Goal: Information Seeking & Learning: Compare options

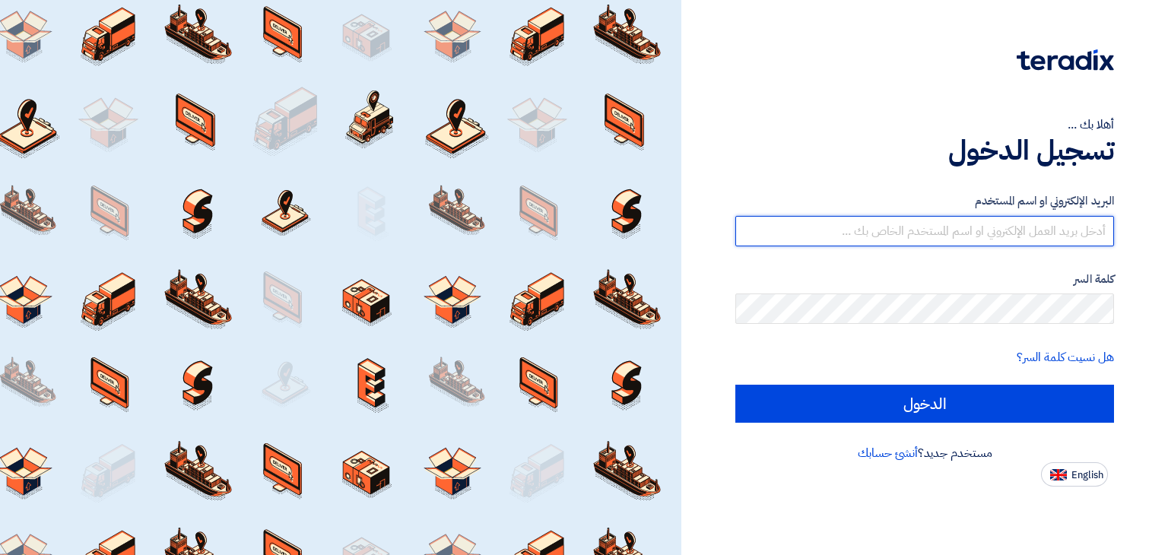
click at [912, 237] on input "text" at bounding box center [924, 231] width 379 height 30
type input "alaa.nageh@obeikan.com.sa"
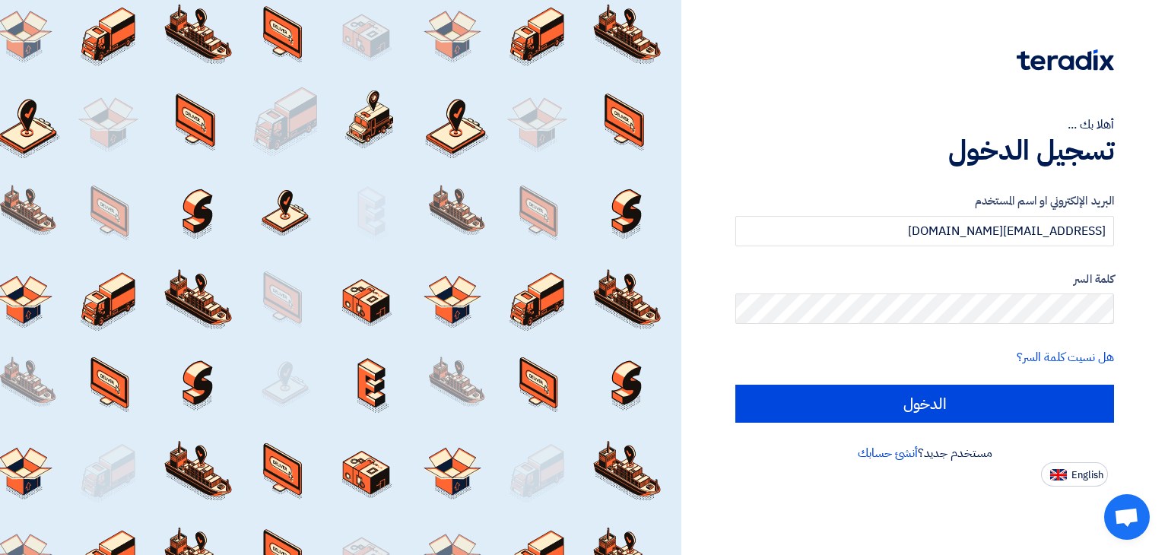
click at [735, 385] on input "الدخول" at bounding box center [924, 404] width 379 height 38
type input "Sign in"
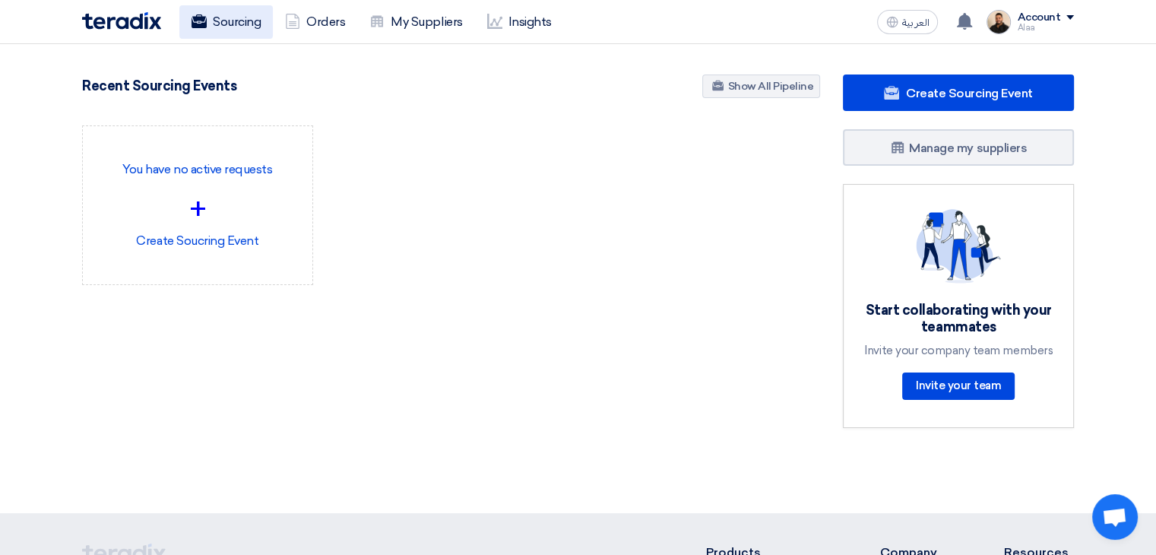
click at [238, 22] on link "Sourcing" at bounding box center [226, 21] width 94 height 33
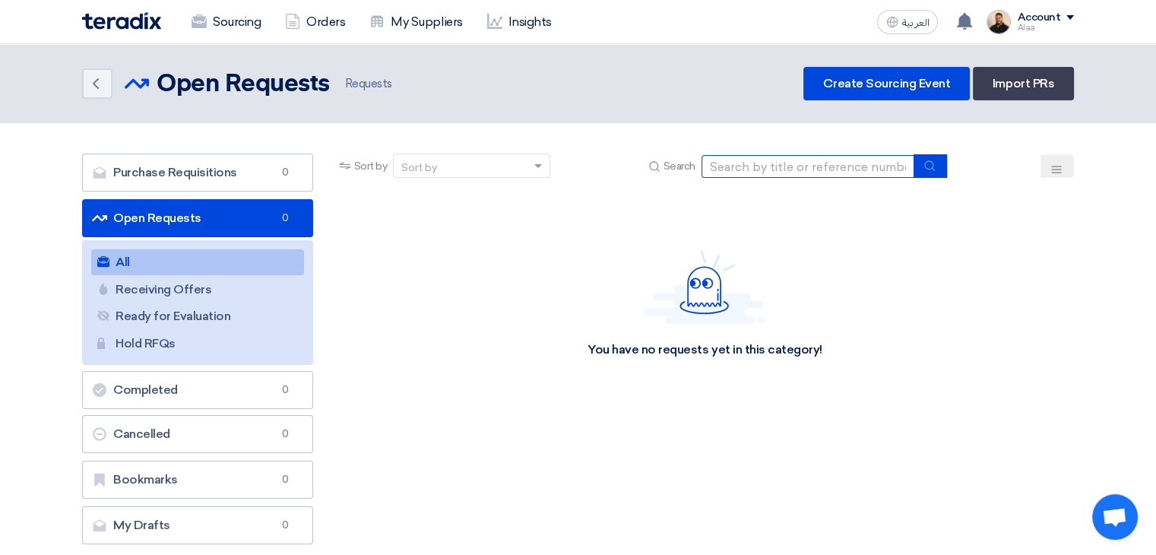
drag, startPoint x: 772, startPoint y: 158, endPoint x: 770, endPoint y: 166, distance: 8.7
click at [772, 158] on input at bounding box center [808, 166] width 213 height 23
paste input "Hygromete"
type input "Hygromete"
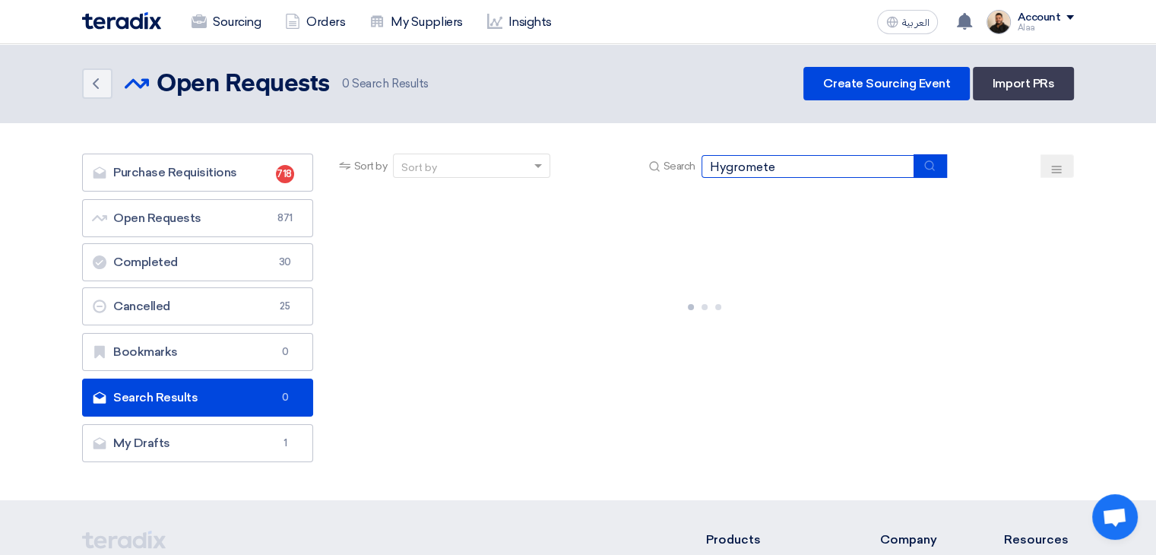
click at [763, 173] on input "Hygromete" at bounding box center [808, 166] width 213 height 23
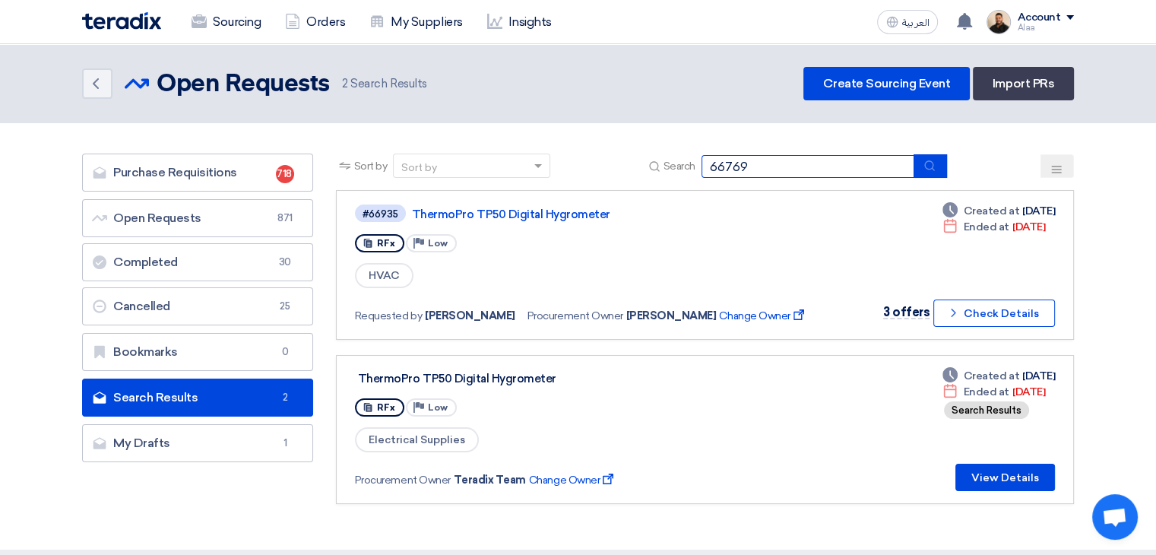
type input "66769"
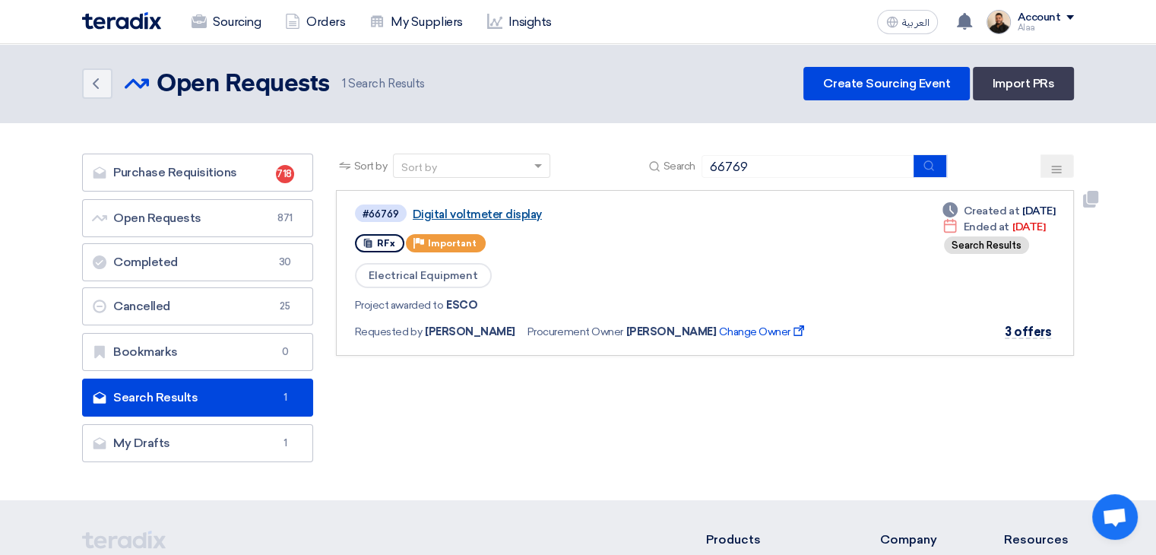
click at [470, 214] on link "Digital voltmeter display" at bounding box center [603, 215] width 380 height 14
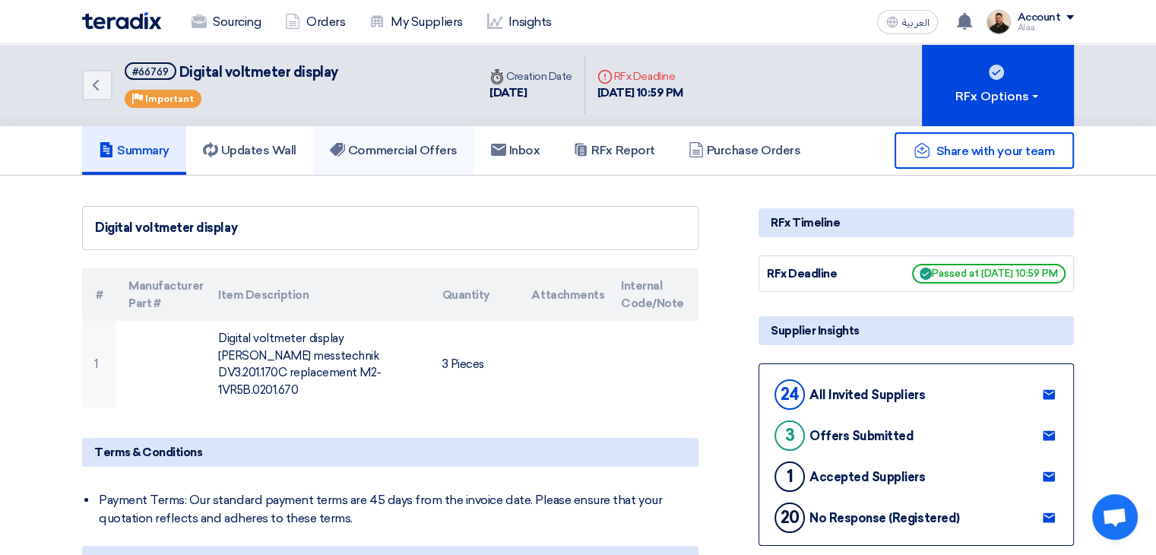
click at [424, 153] on h5 "Commercial Offers" at bounding box center [394, 150] width 128 height 15
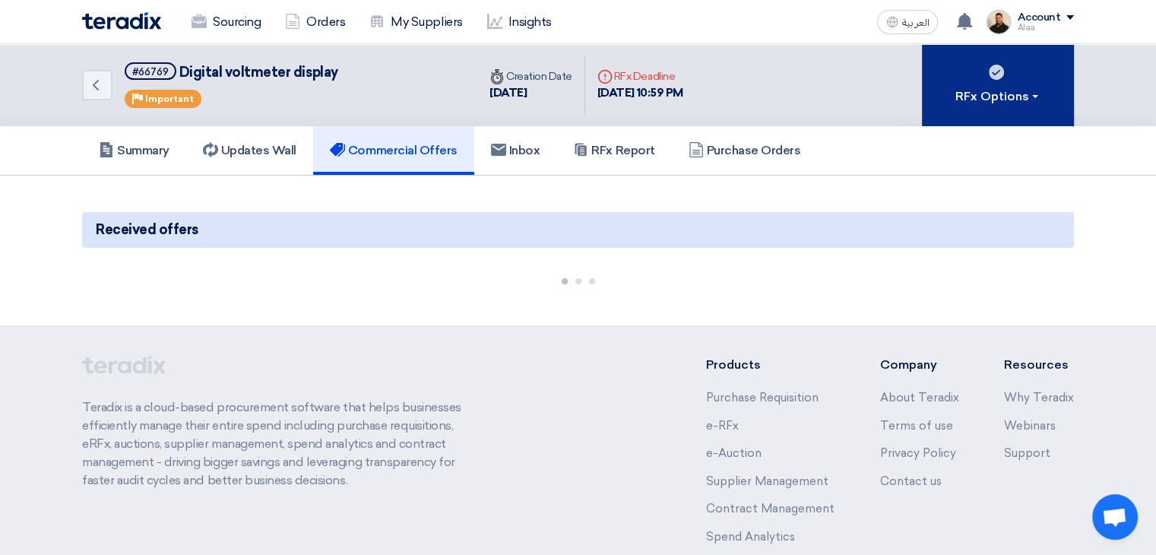
click at [994, 93] on div "RFx Options" at bounding box center [999, 96] width 86 height 18
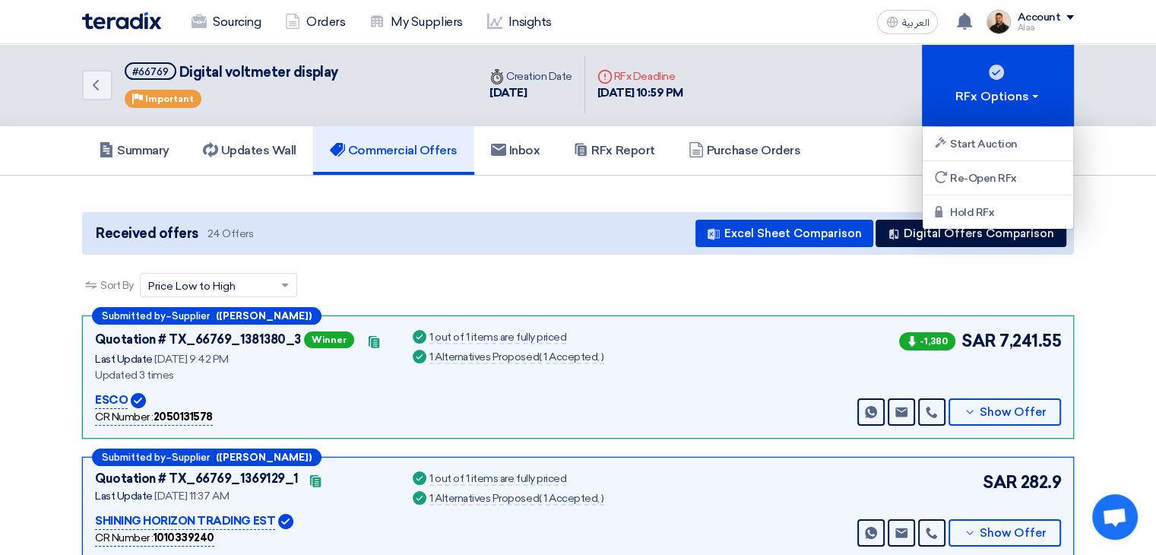
click at [666, 252] on div "Received offers 24 Offers Excel Sheet Comparison Digital Offers Comparison" at bounding box center [578, 233] width 992 height 43
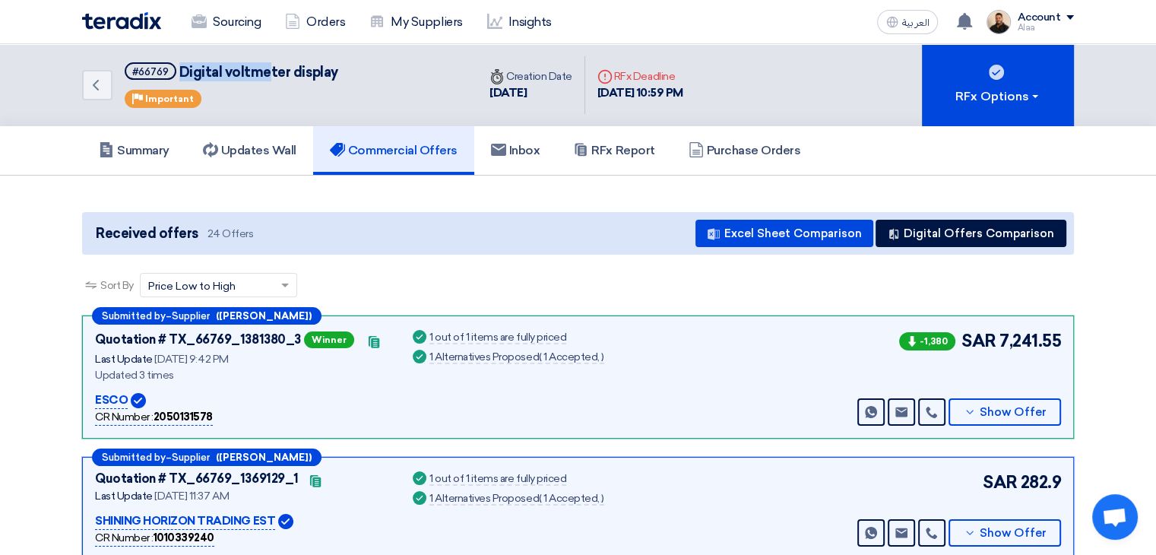
drag, startPoint x: 179, startPoint y: 70, endPoint x: 265, endPoint y: 74, distance: 85.2
click at [265, 74] on span "Digital voltmeter display" at bounding box center [258, 72] width 159 height 17
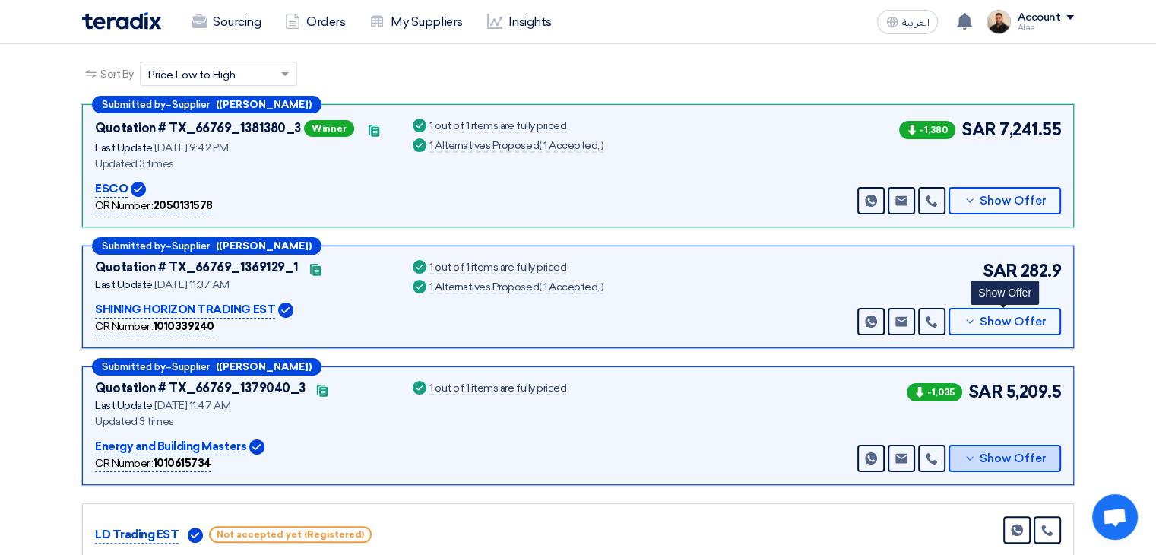
scroll to position [304, 0]
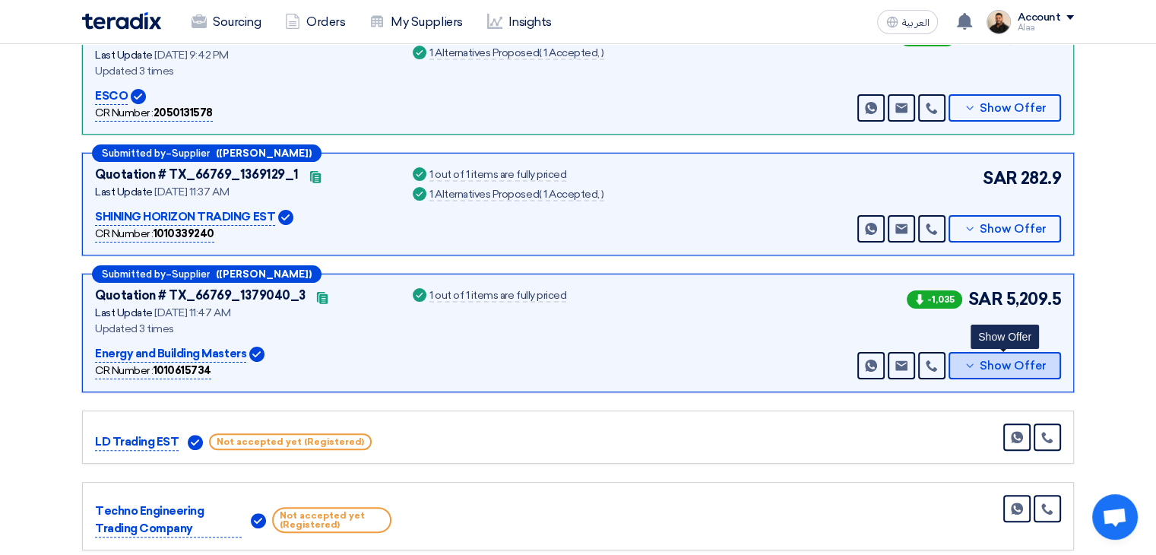
click at [994, 366] on span "Show Offer" at bounding box center [1013, 365] width 67 height 11
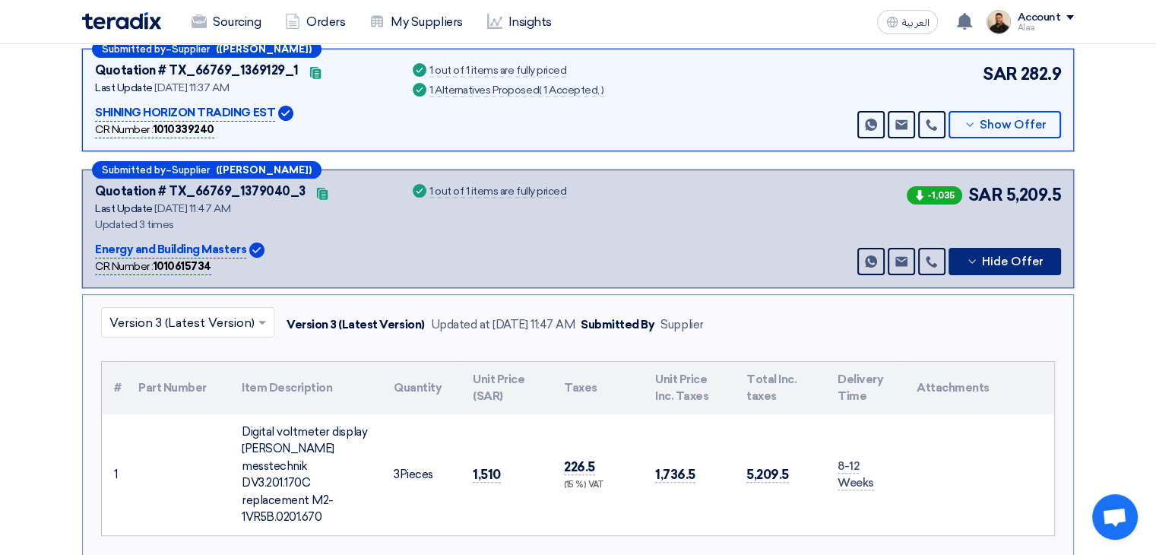
scroll to position [532, 0]
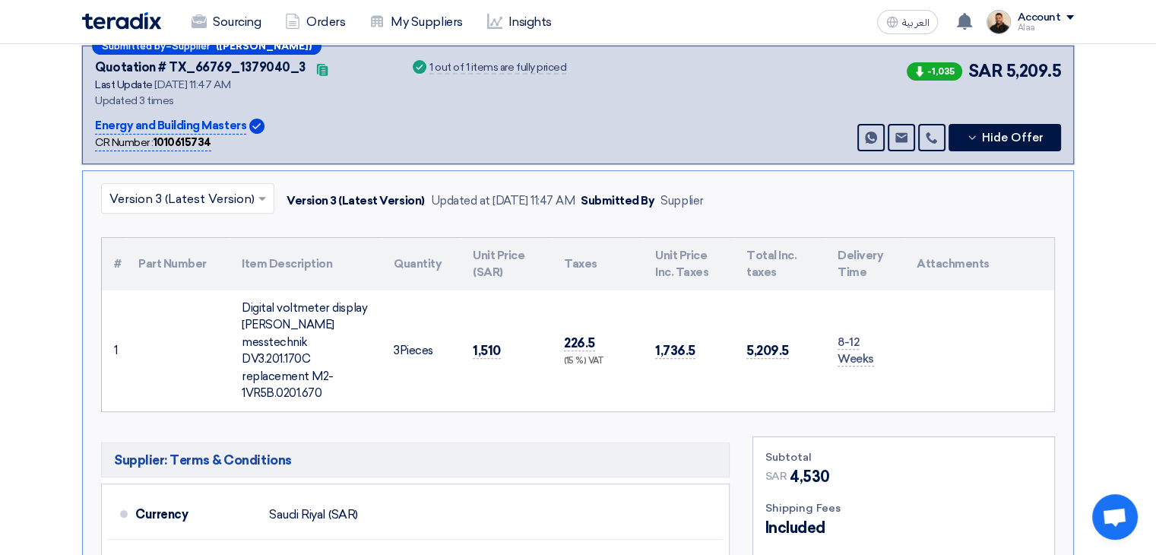
click at [284, 328] on div "Digital voltmeter display Debnar messtechnik DV3.201.170C replacement M2-1VR5B.…" at bounding box center [306, 351] width 128 height 103
click at [479, 343] on span "1,510" at bounding box center [487, 351] width 28 height 16
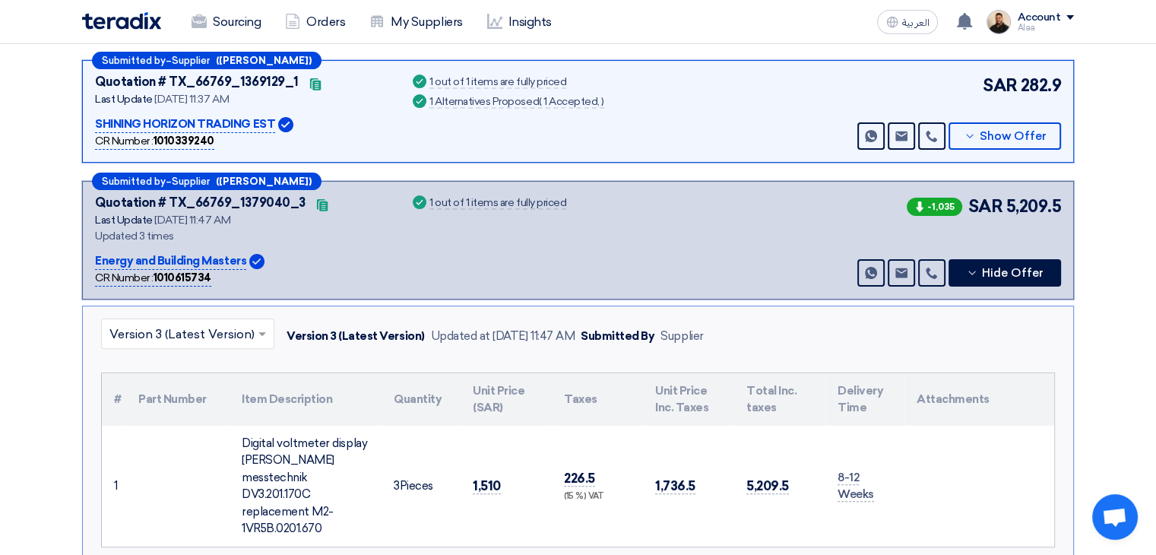
scroll to position [304, 0]
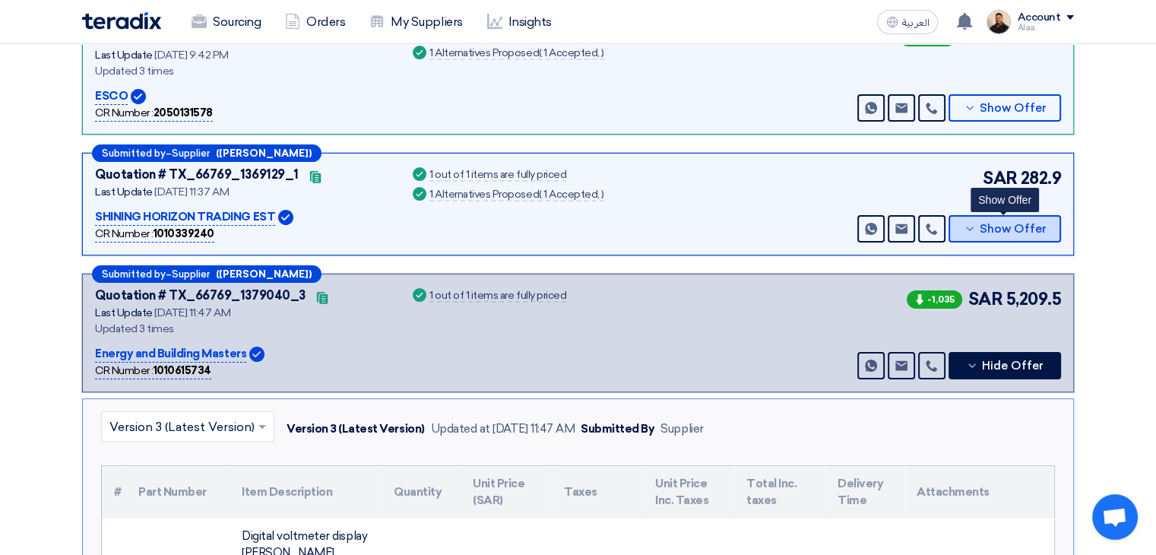
click at [1001, 224] on span "Show Offer" at bounding box center [1013, 229] width 67 height 11
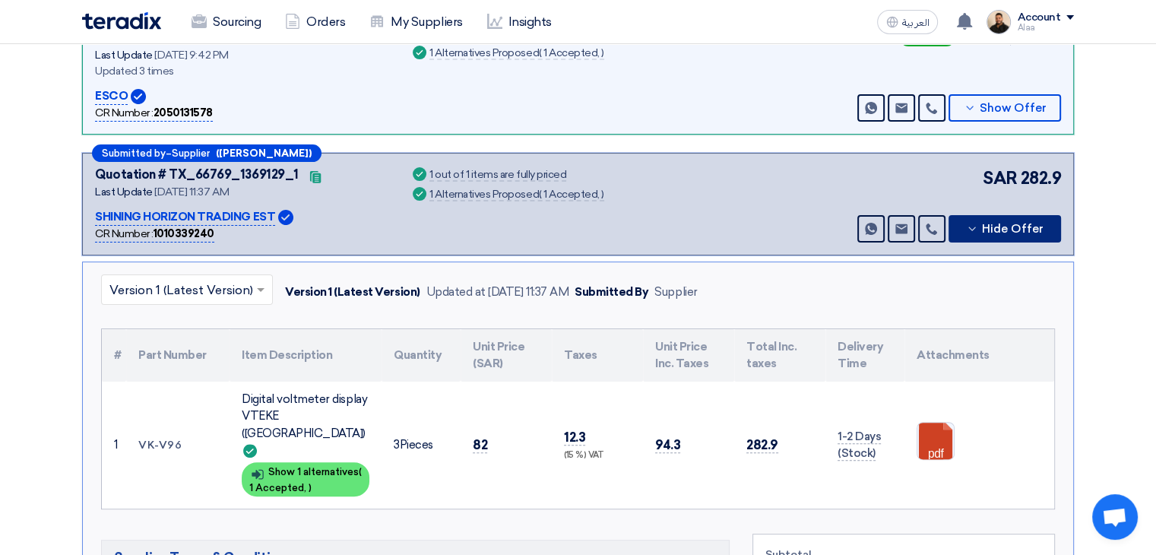
scroll to position [456, 0]
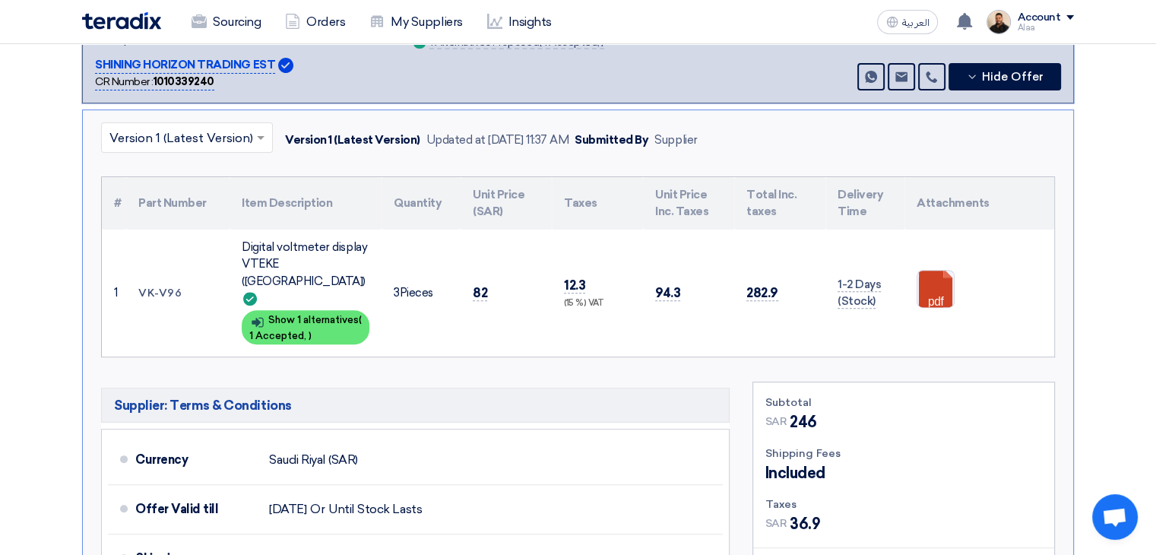
drag, startPoint x: 471, startPoint y: 273, endPoint x: 492, endPoint y: 271, distance: 20.6
click at [492, 271] on td "82" at bounding box center [506, 293] width 91 height 127
click at [496, 287] on td "82" at bounding box center [506, 293] width 91 height 127
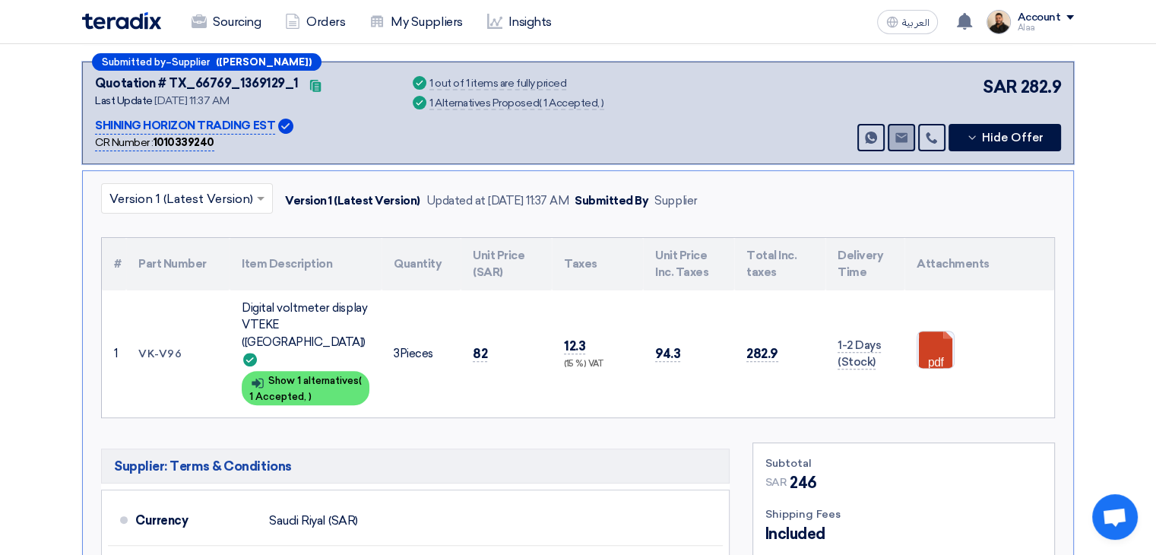
scroll to position [304, 0]
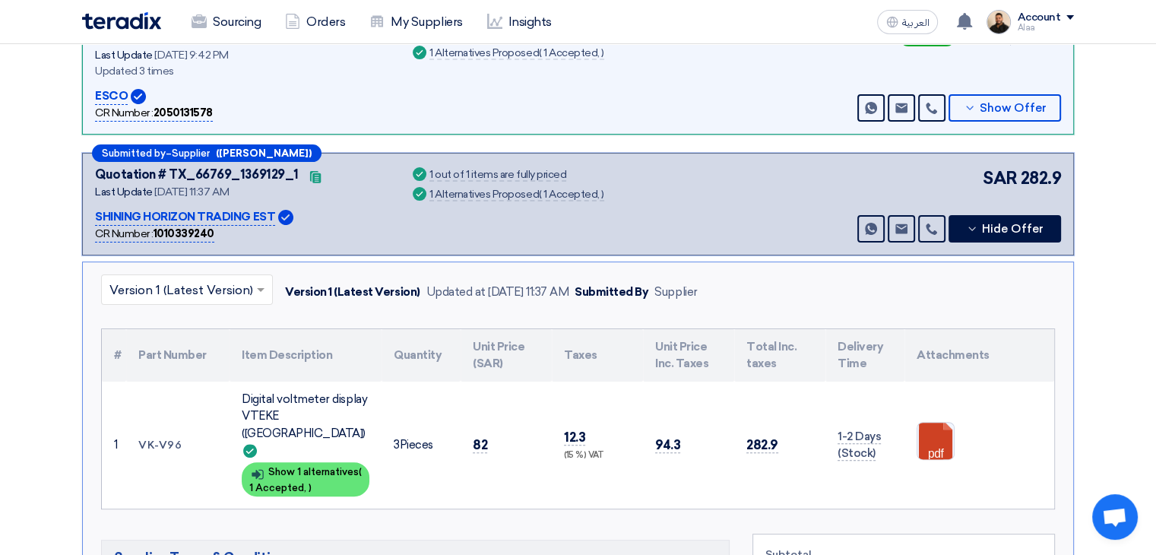
click at [1038, 180] on span "282.9" at bounding box center [1040, 178] width 41 height 25
click at [1039, 180] on span "282.9" at bounding box center [1040, 178] width 41 height 25
click at [1040, 180] on span "282.9" at bounding box center [1040, 178] width 41 height 25
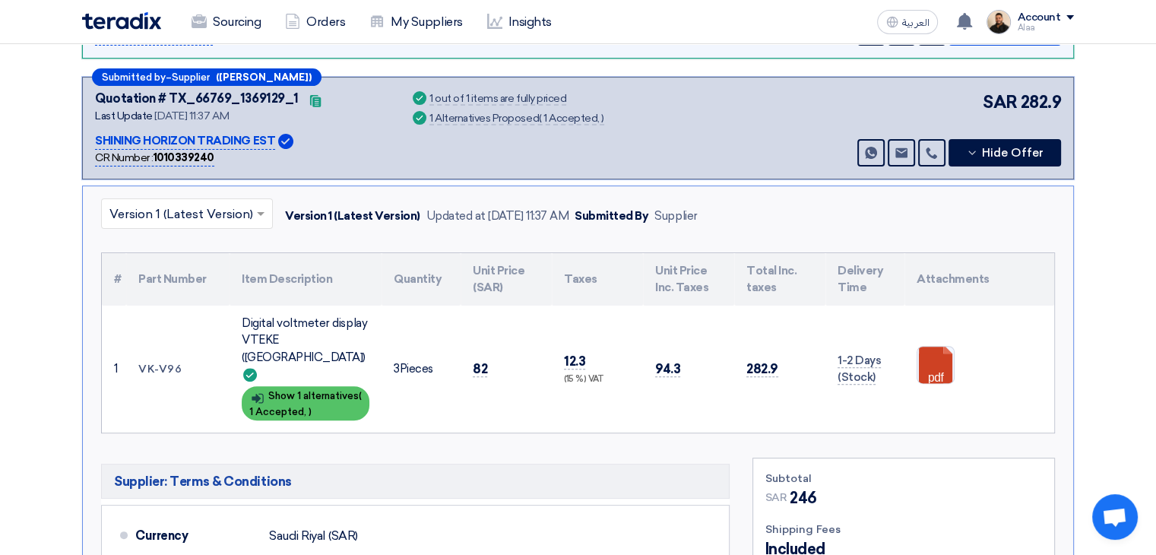
click at [304, 386] on div "Show details Show 1 alternatives ( 1 Accepted, )" at bounding box center [306, 403] width 128 height 34
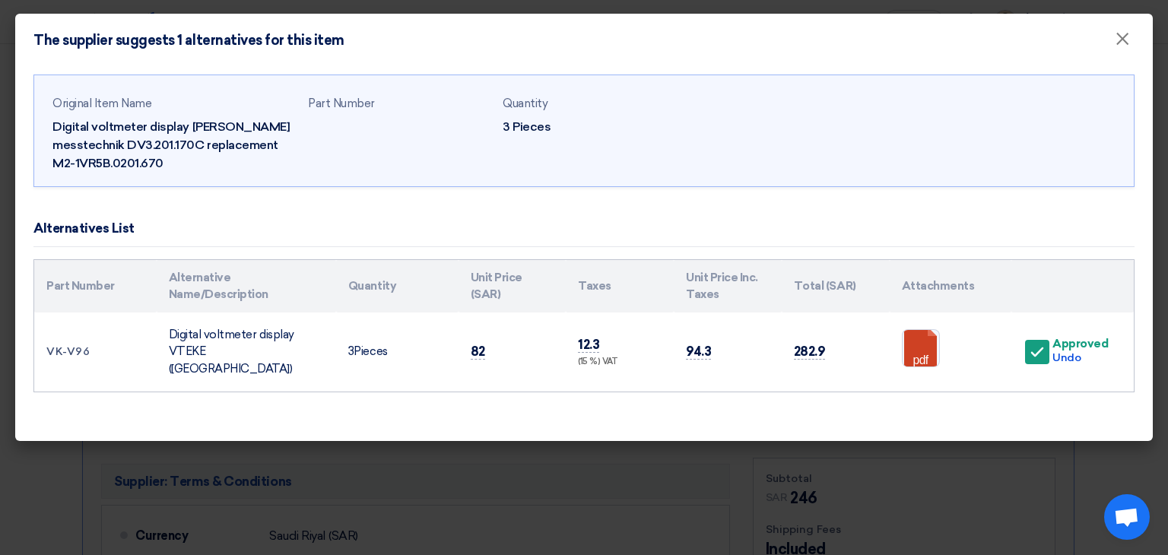
click at [511, 482] on modal-container "The supplier suggests 1 alternatives for this item × Original Item Name Digital…" at bounding box center [584, 277] width 1168 height 555
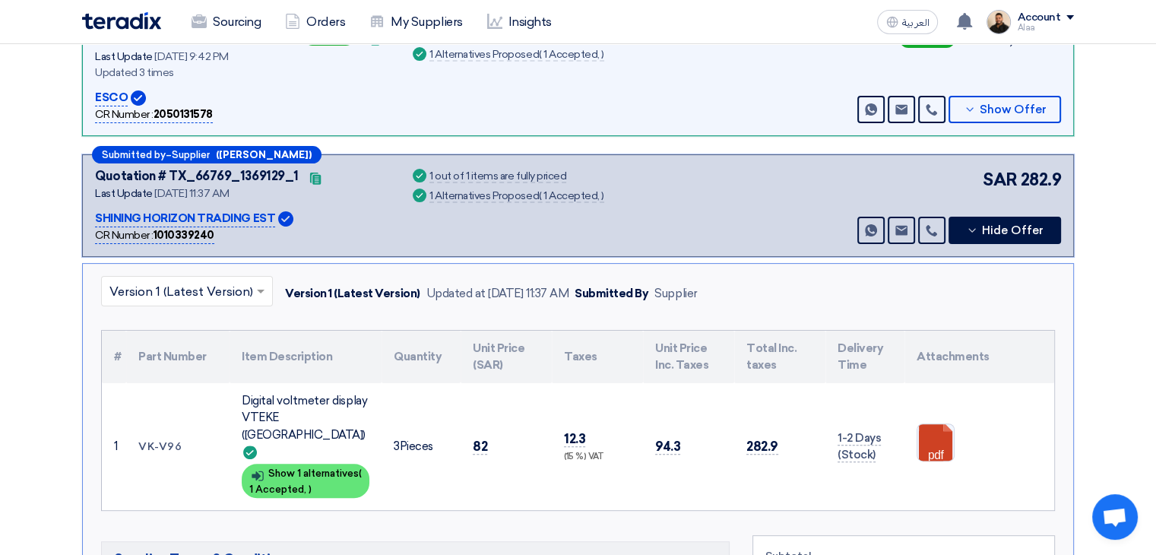
scroll to position [152, 0]
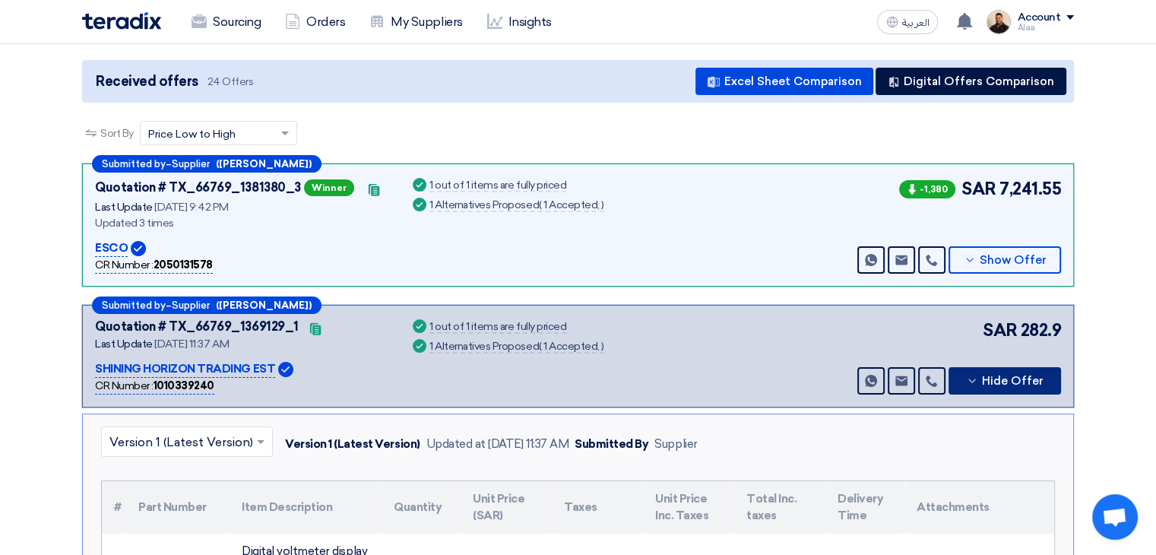
click at [979, 368] on button "Hide Offer" at bounding box center [1005, 380] width 113 height 27
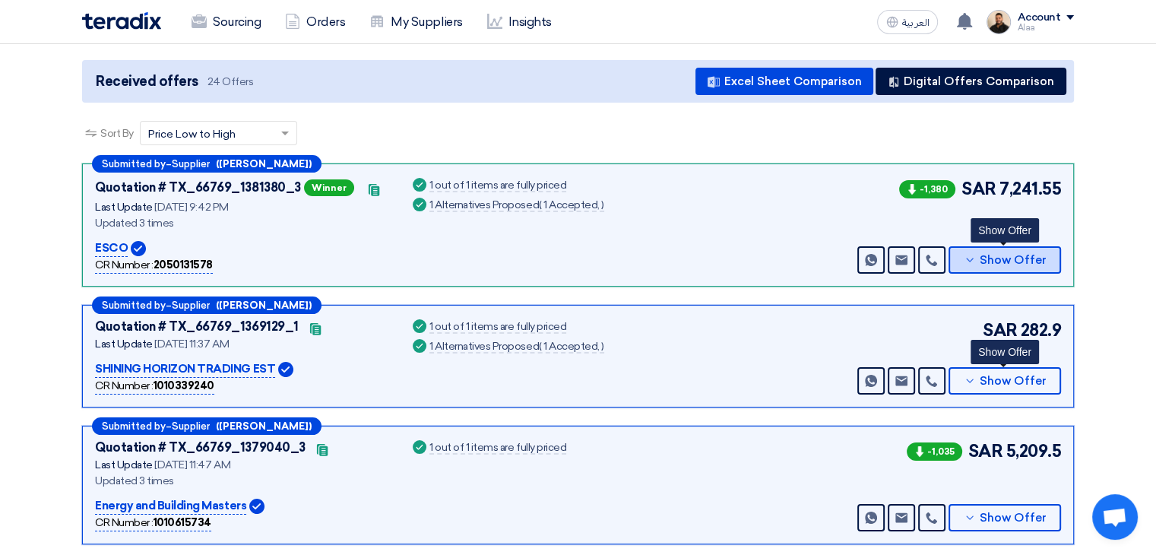
click at [988, 255] on span "Show Offer" at bounding box center [1013, 260] width 67 height 11
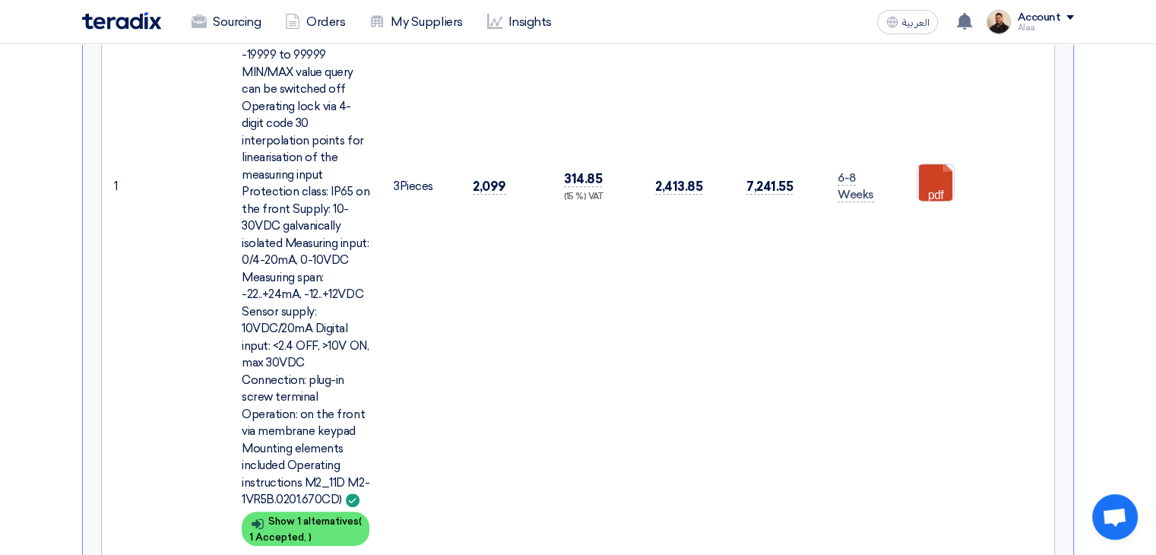
scroll to position [760, 0]
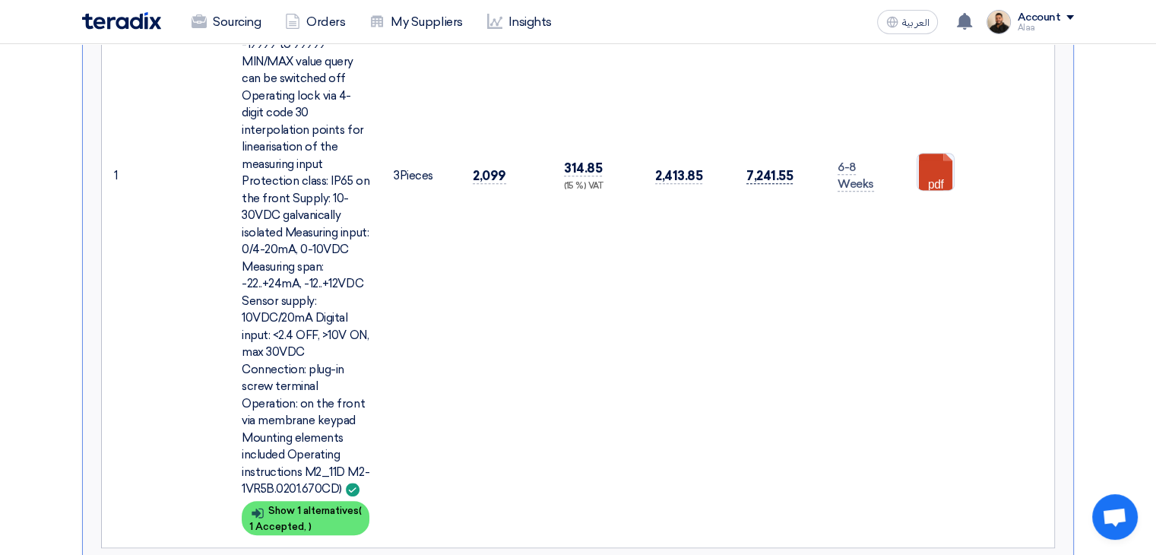
drag, startPoint x: 750, startPoint y: 157, endPoint x: 788, endPoint y: 154, distance: 38.1
click at [788, 168] on span "7,241.55" at bounding box center [770, 176] width 46 height 16
click at [782, 168] on span "7,241.55" at bounding box center [770, 176] width 46 height 16
click at [272, 209] on div "Digital voltmeter display Debnar messtechnik DV3.201.170C replacement M2-1VR5B.…" at bounding box center [306, 156] width 128 height 684
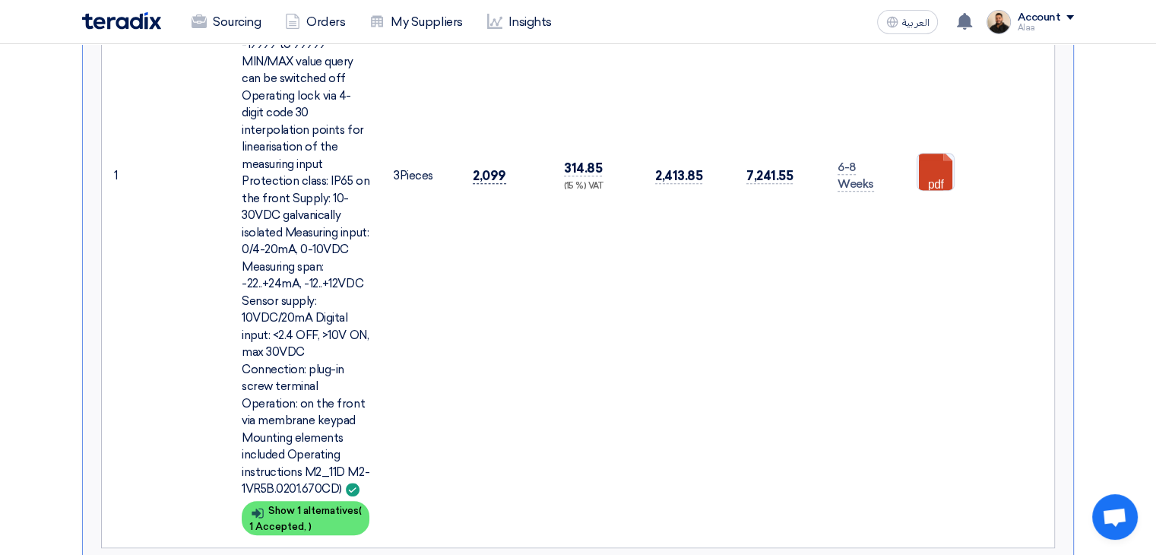
click at [475, 168] on span "2,099" at bounding box center [489, 176] width 33 height 16
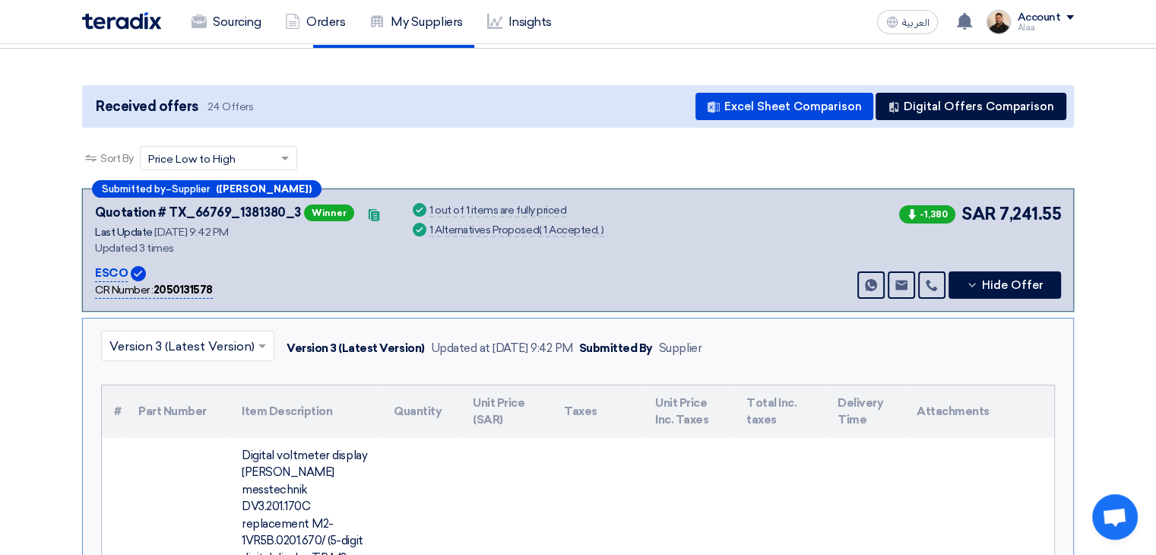
scroll to position [0, 0]
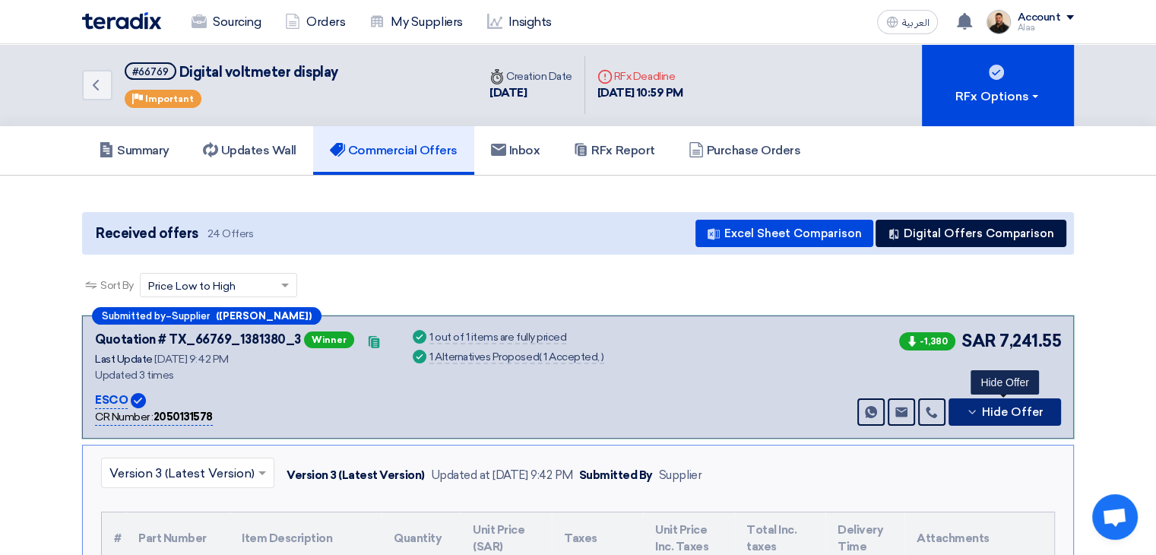
click at [978, 410] on icon at bounding box center [972, 412] width 12 height 12
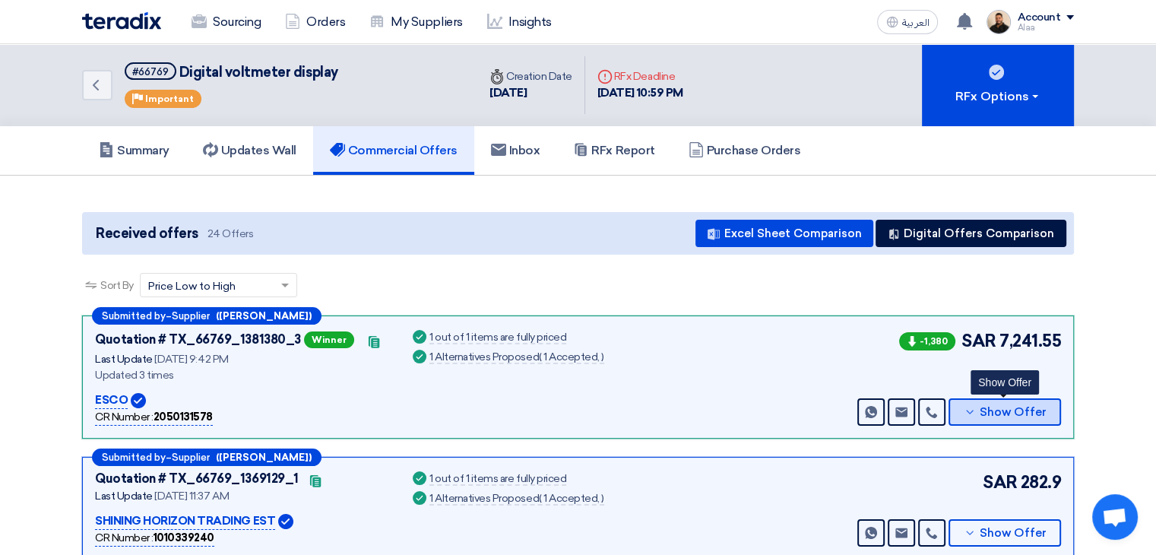
click at [973, 415] on icon at bounding box center [970, 412] width 12 height 12
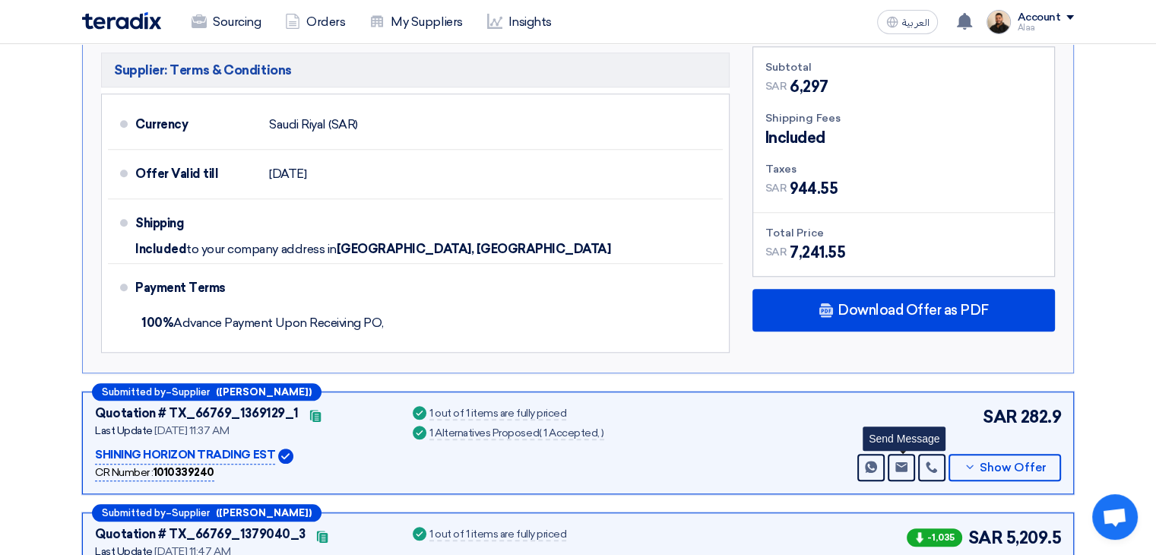
scroll to position [1368, 0]
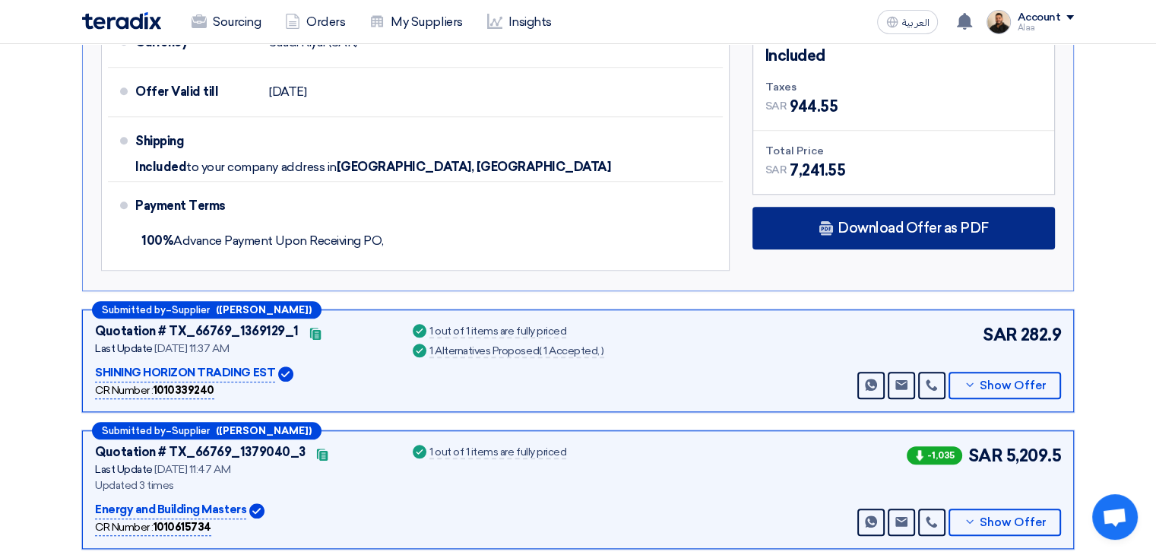
click at [886, 221] on span "Download Offer as PDF" at bounding box center [913, 228] width 151 height 14
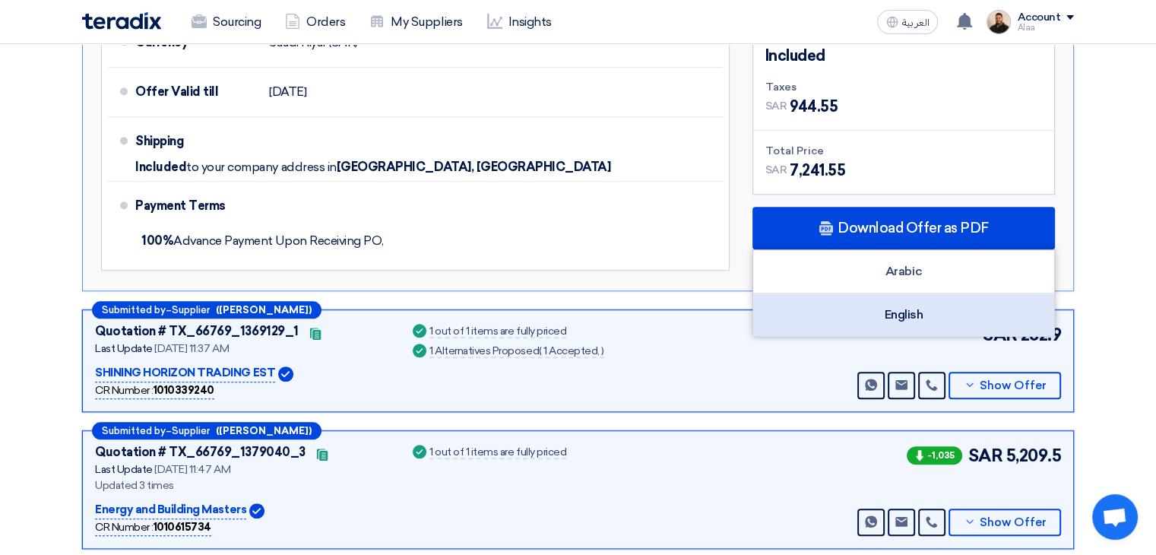
click at [893, 293] on div "English" at bounding box center [903, 314] width 301 height 43
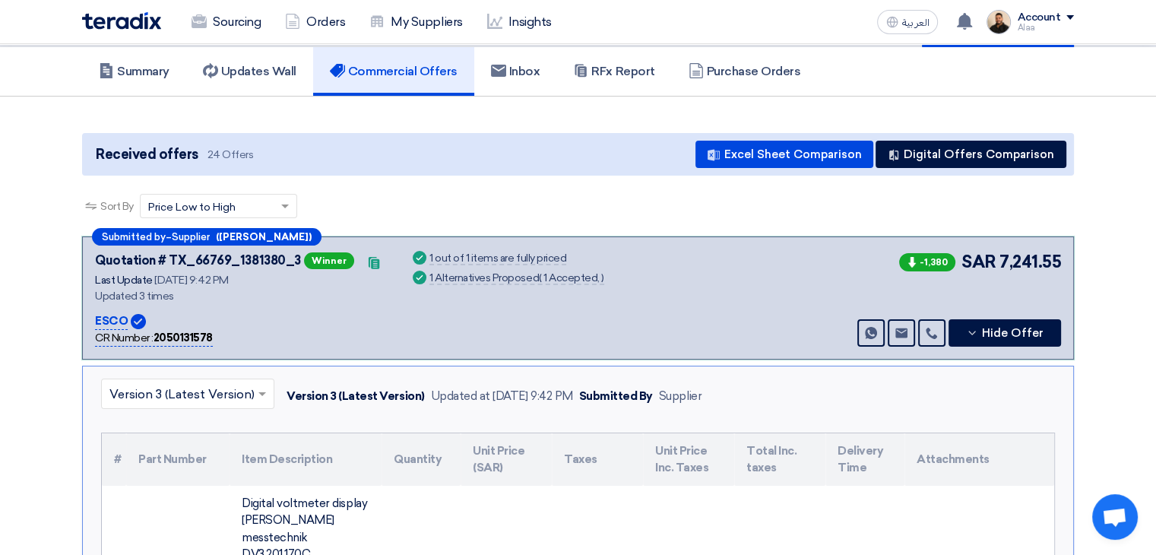
scroll to position [76, 0]
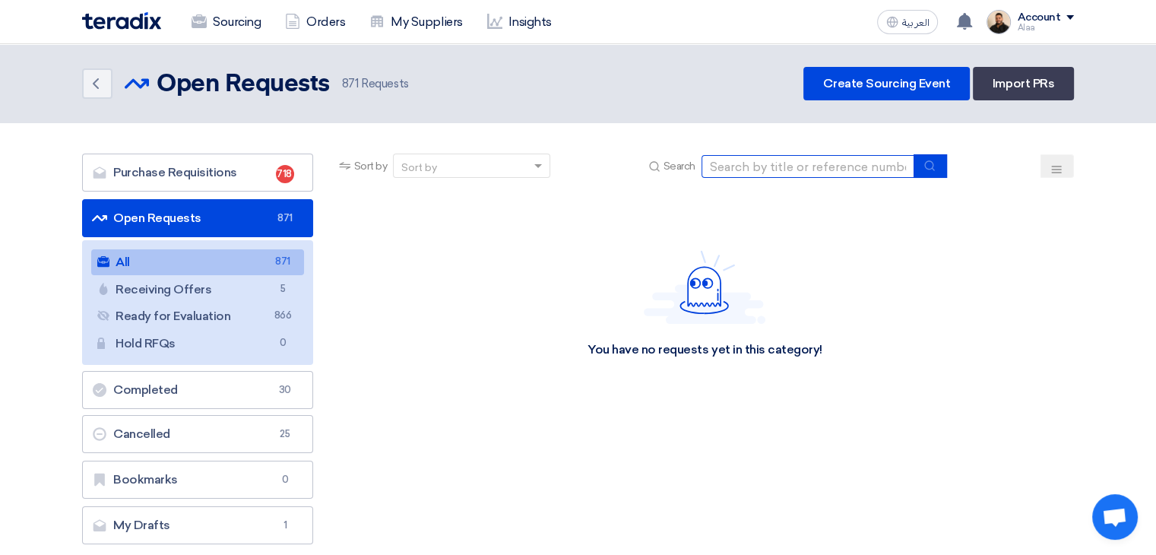
click at [754, 166] on input at bounding box center [808, 166] width 213 height 23
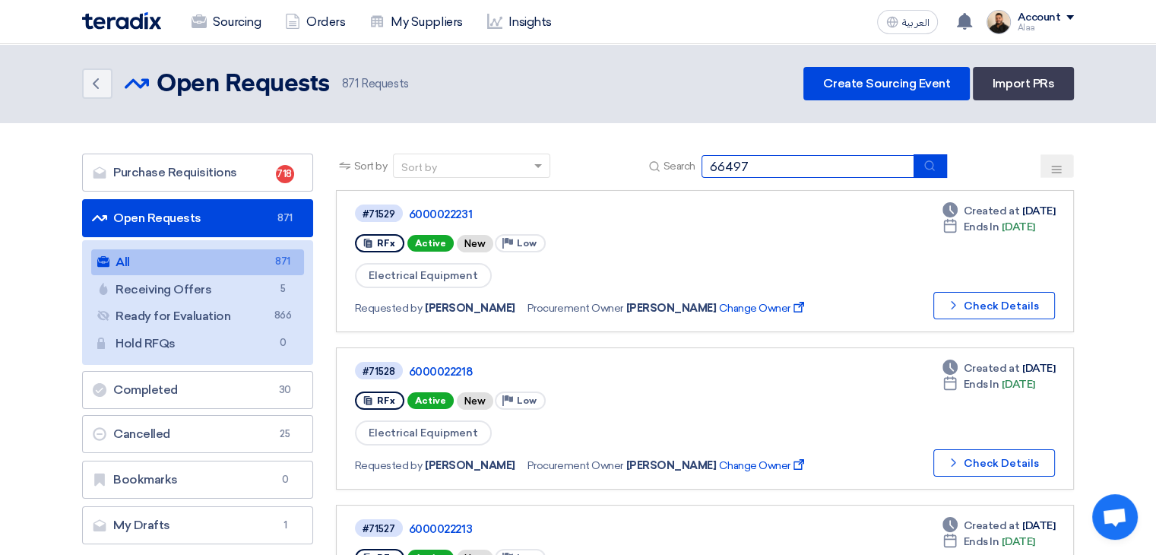
type input "66497"
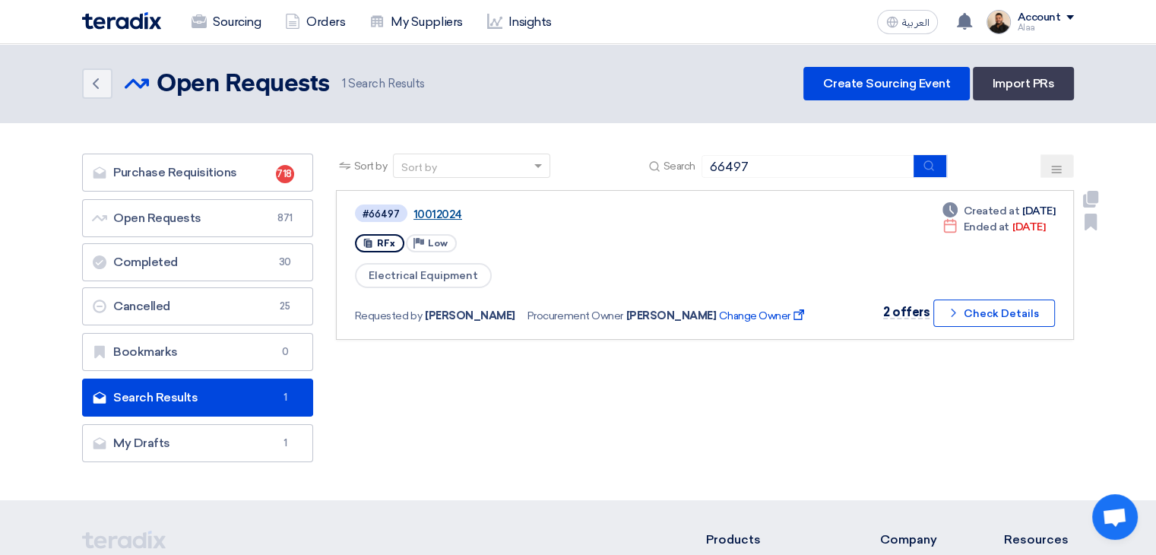
click at [438, 209] on link "10012024" at bounding box center [604, 215] width 380 height 14
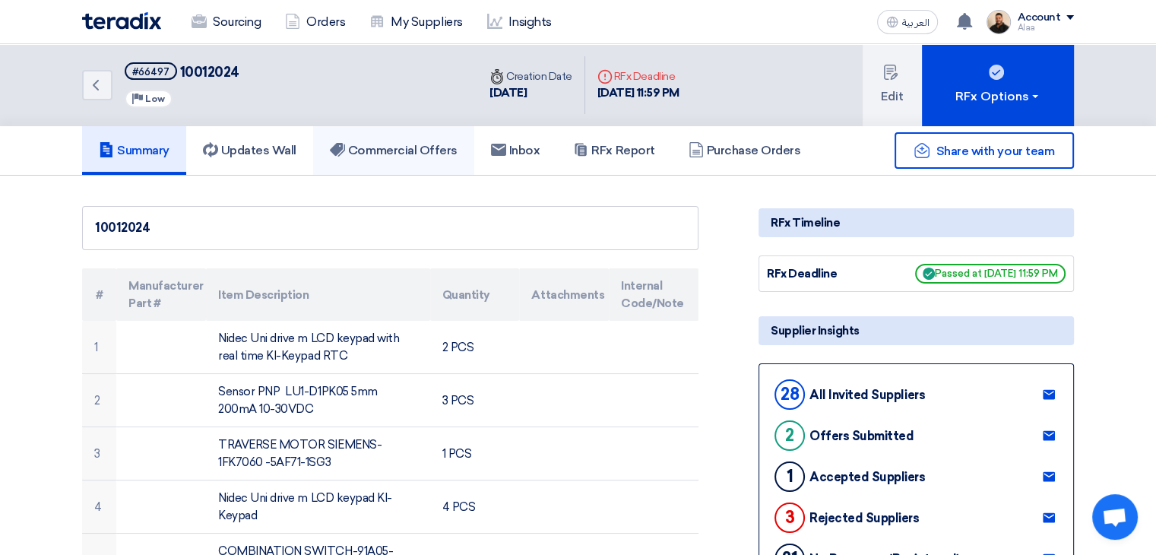
click at [427, 147] on h5 "Commercial Offers" at bounding box center [394, 150] width 128 height 15
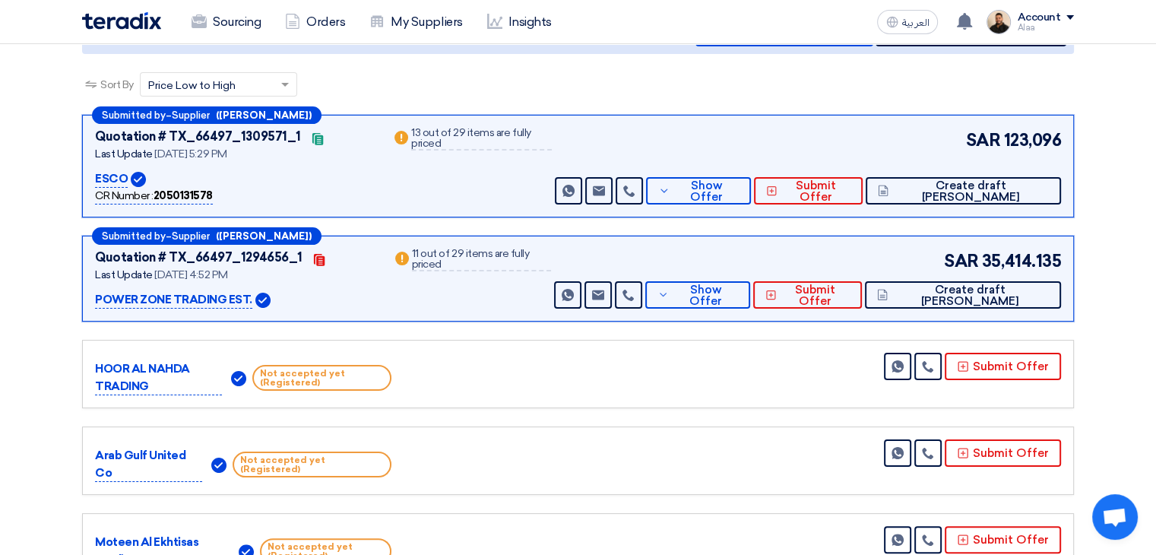
scroll to position [228, 0]
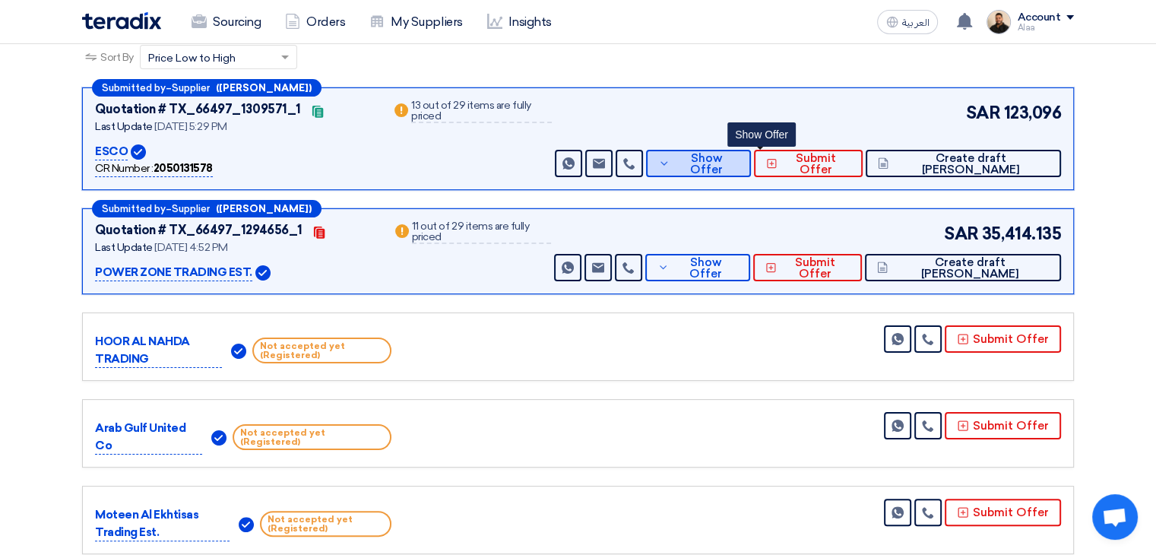
click at [739, 159] on span "Show Offer" at bounding box center [706, 164] width 65 height 23
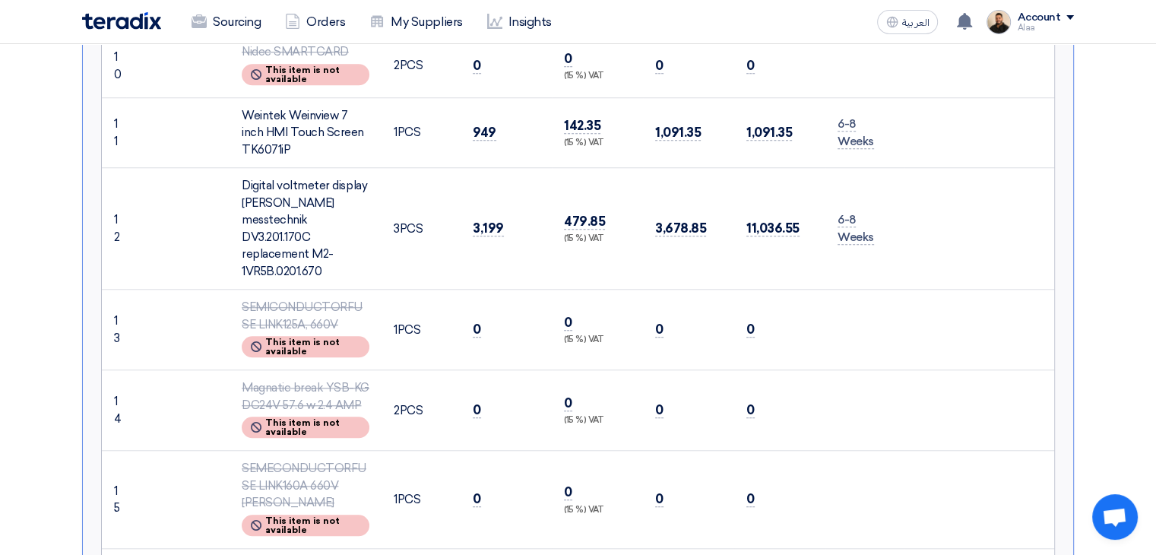
scroll to position [1292, 0]
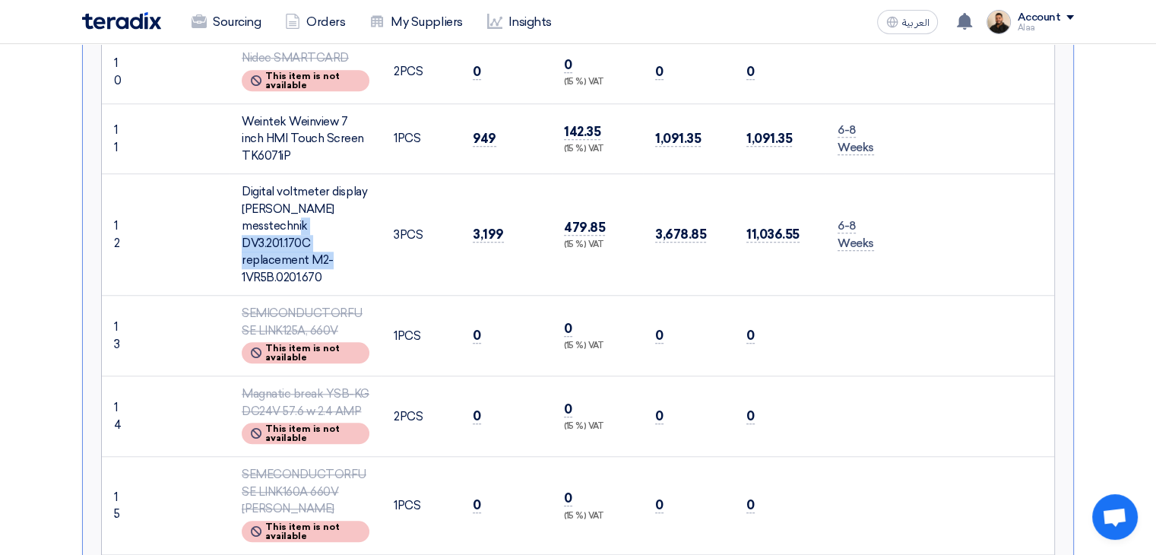
drag, startPoint x: 258, startPoint y: 197, endPoint x: 313, endPoint y: 228, distance: 63.7
click at [313, 228] on div "Digital voltmeter display [PERSON_NAME] messtechnik DV3.201.170C replacement M2…" at bounding box center [306, 234] width 128 height 103
click at [376, 235] on td "Digital voltmeter display [PERSON_NAME] messtechnik DV3.201.170C replacement M2…" at bounding box center [306, 235] width 152 height 122
drag, startPoint x: 240, startPoint y: 185, endPoint x: 325, endPoint y: 259, distance: 113.1
click at [325, 259] on td "Digital voltmeter display [PERSON_NAME] messtechnik DV3.201.170C replacement M2…" at bounding box center [306, 235] width 152 height 122
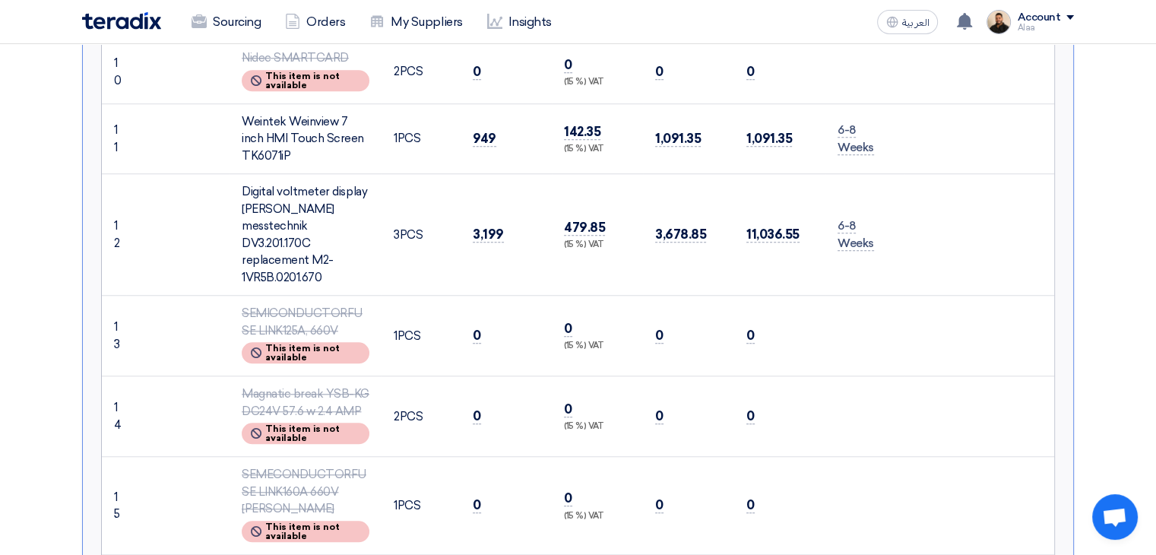
click at [286, 239] on div "Digital voltmeter display [PERSON_NAME] messtechnik DV3.201.170C replacement M2…" at bounding box center [306, 234] width 128 height 103
drag, startPoint x: 472, startPoint y: 220, endPoint x: 522, endPoint y: 214, distance: 49.9
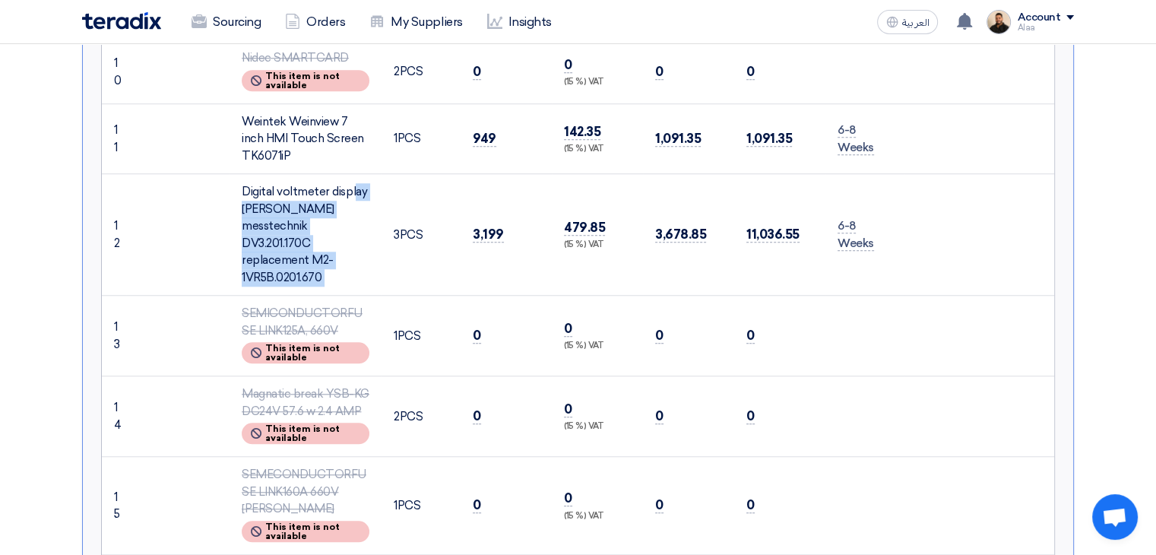
click at [522, 214] on td "3,199" at bounding box center [506, 235] width 91 height 122
drag, startPoint x: 748, startPoint y: 217, endPoint x: 797, endPoint y: 218, distance: 48.7
click at [801, 217] on td "11,036.55" at bounding box center [779, 235] width 91 height 122
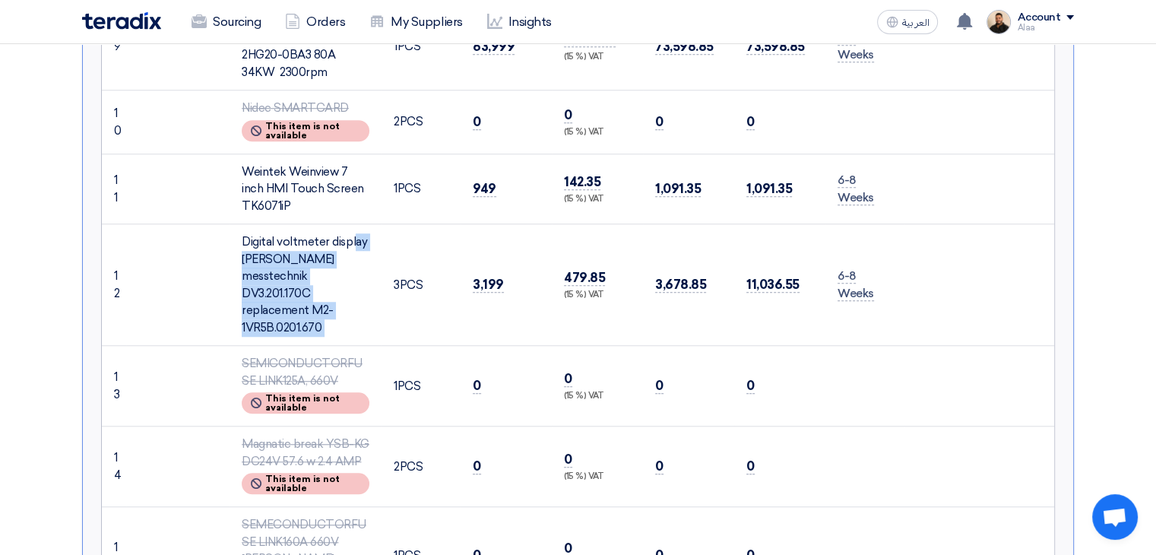
scroll to position [1216, 0]
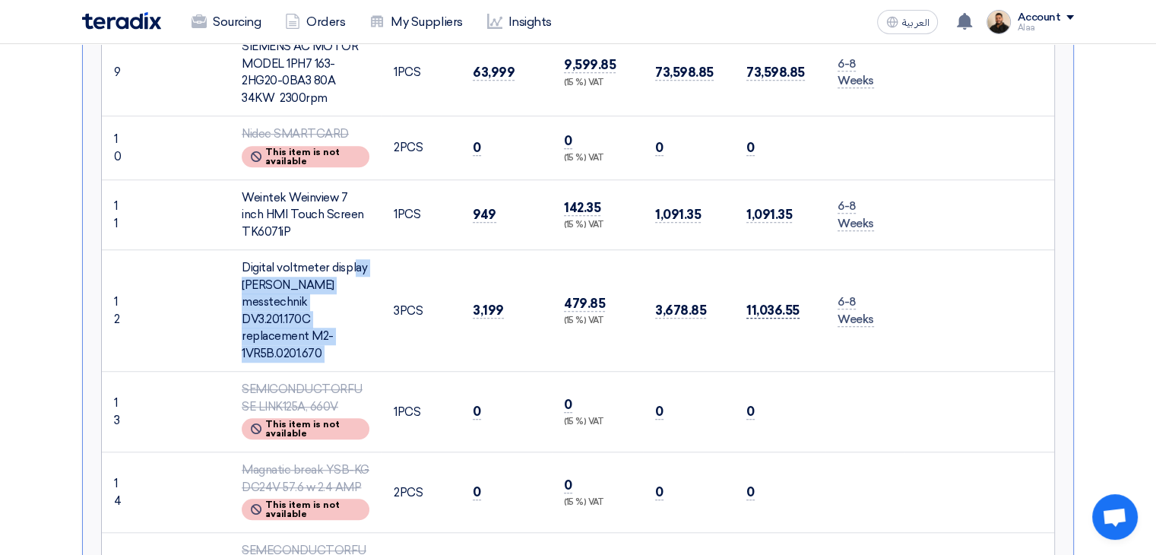
click at [757, 303] on span "11,036.55" at bounding box center [773, 311] width 53 height 16
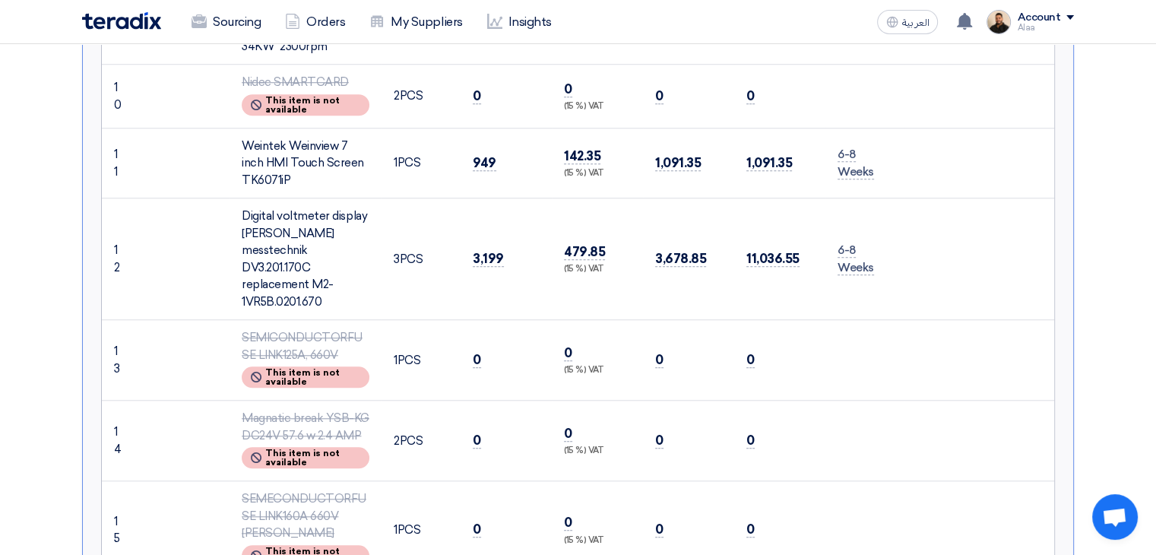
scroll to position [1292, 0]
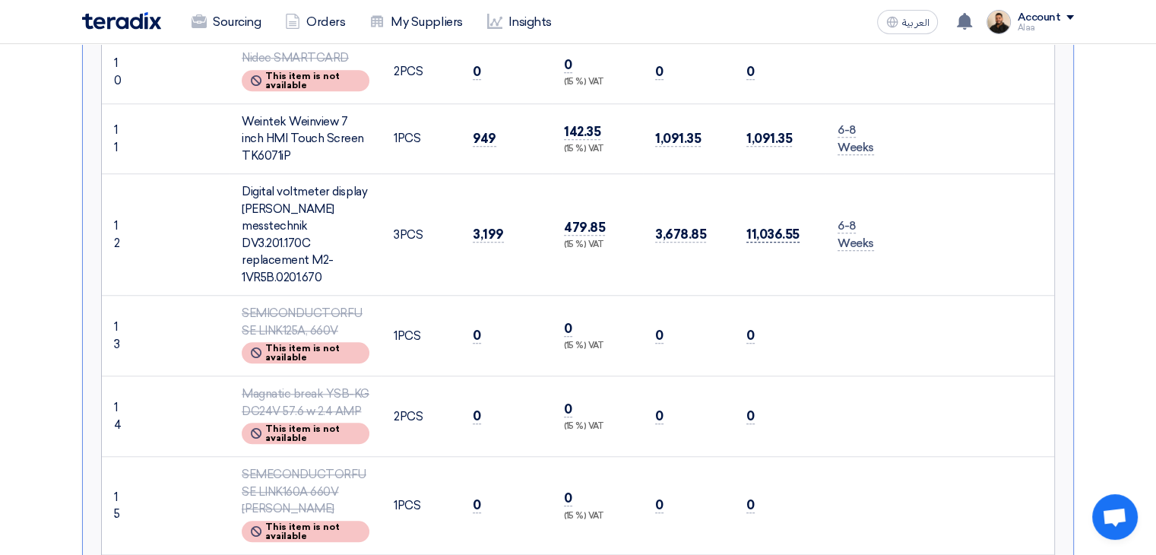
drag, startPoint x: 751, startPoint y: 221, endPoint x: 782, endPoint y: 220, distance: 30.4
click at [782, 227] on span "11,036.55" at bounding box center [773, 235] width 53 height 16
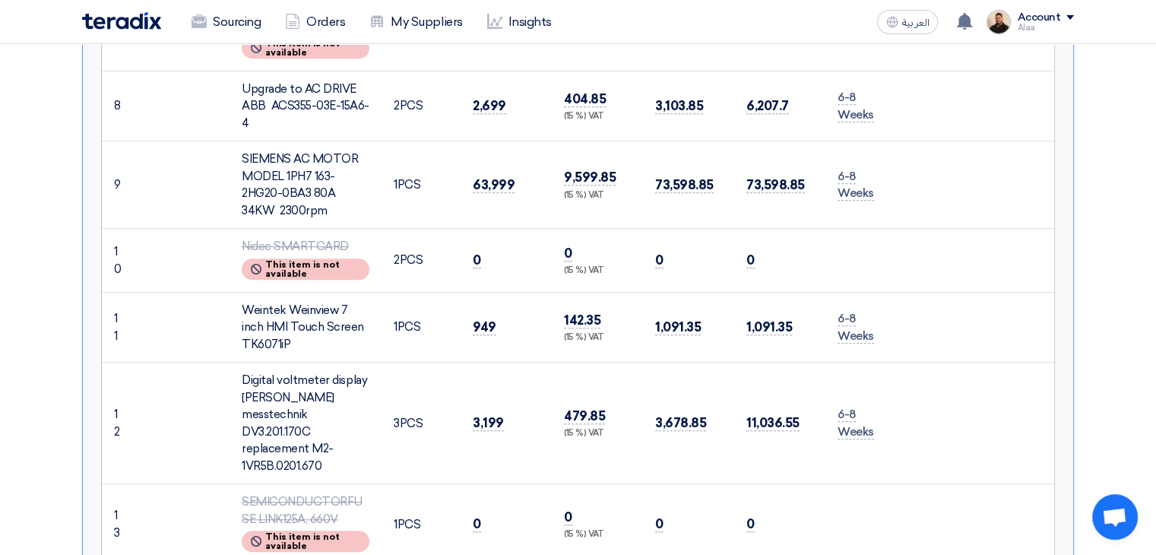
scroll to position [1216, 0]
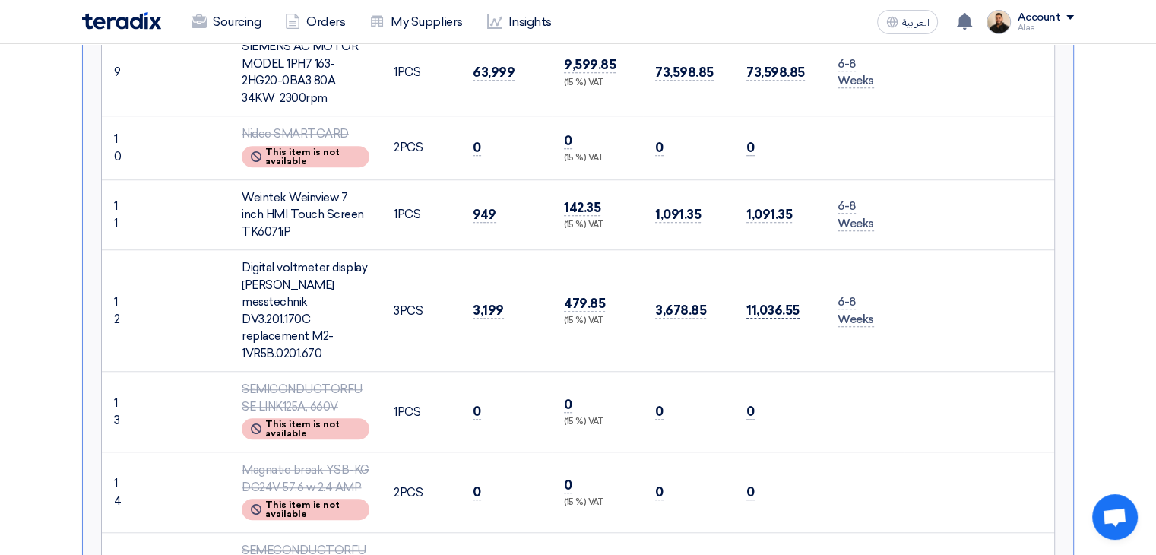
click at [758, 303] on span "11,036.55" at bounding box center [773, 311] width 53 height 16
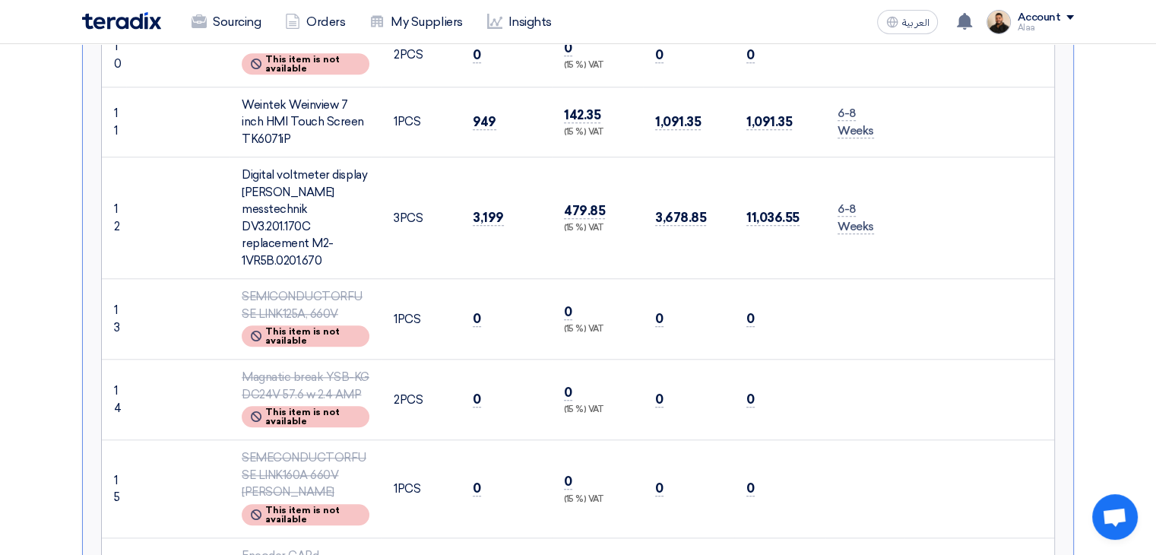
scroll to position [1368, 0]
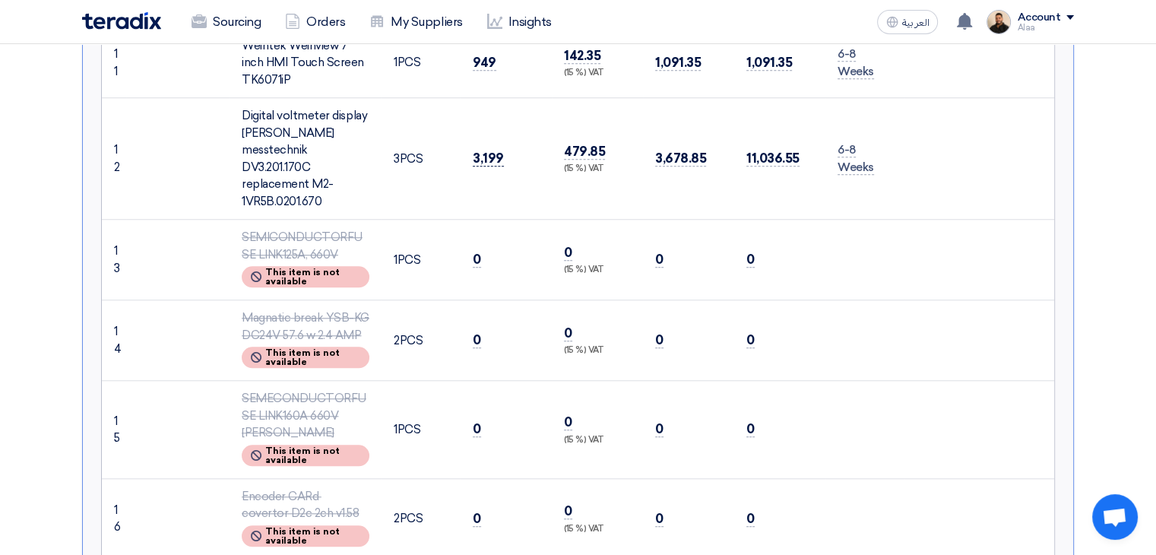
click at [487, 151] on span "3,199" at bounding box center [488, 159] width 31 height 16
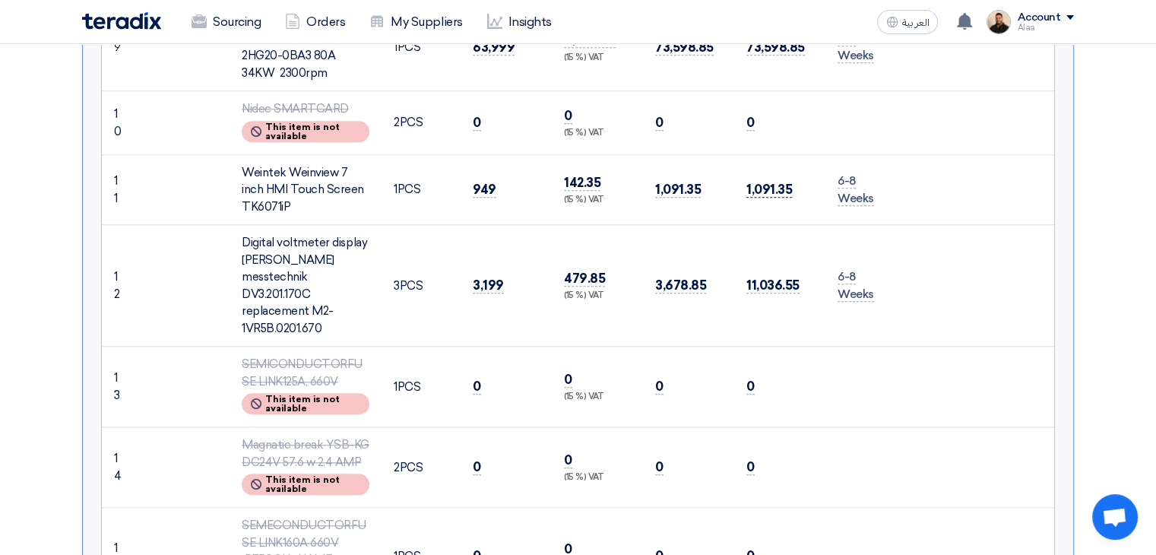
scroll to position [1216, 0]
